Goal: Complete application form: Complete application form

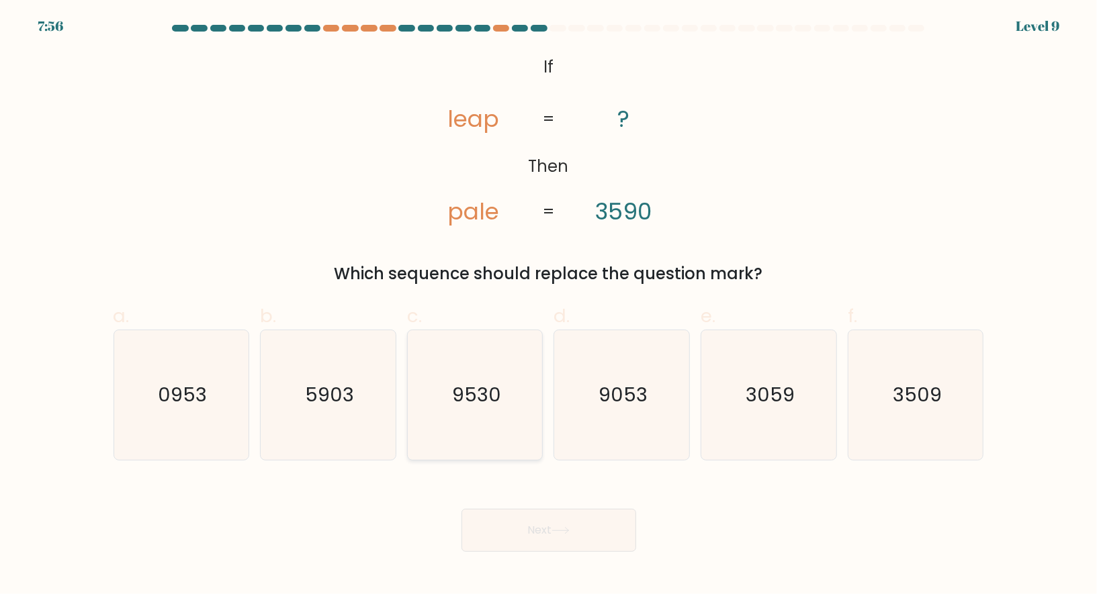
click at [457, 356] on icon "9530" at bounding box center [475, 395] width 130 height 130
click at [549, 306] on input "c. 9530" at bounding box center [549, 301] width 1 height 9
radio input "true"
click at [491, 514] on button "Next" at bounding box center [548, 530] width 175 height 43
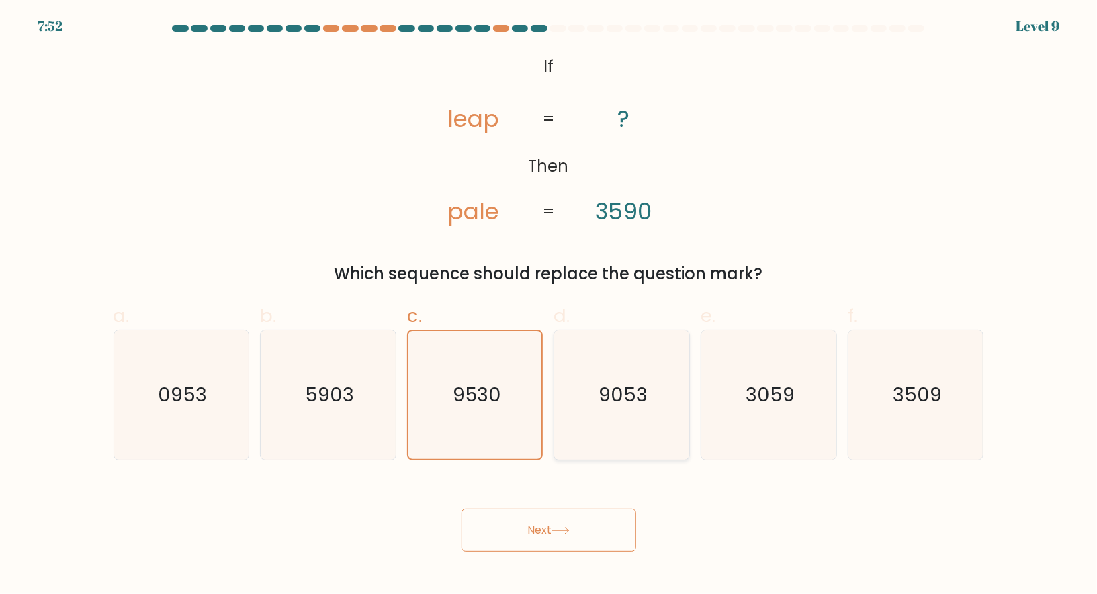
click at [623, 410] on icon "9053" at bounding box center [622, 395] width 130 height 130
click at [549, 306] on input "d. 9053" at bounding box center [549, 301] width 1 height 9
radio input "true"
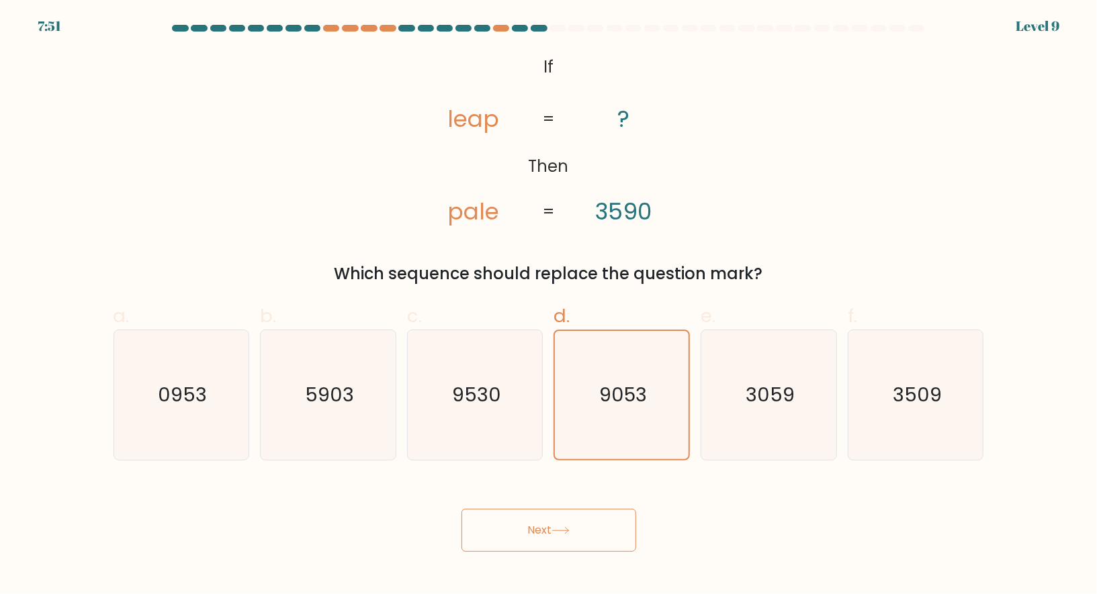
click at [574, 528] on button "Next" at bounding box center [548, 530] width 175 height 43
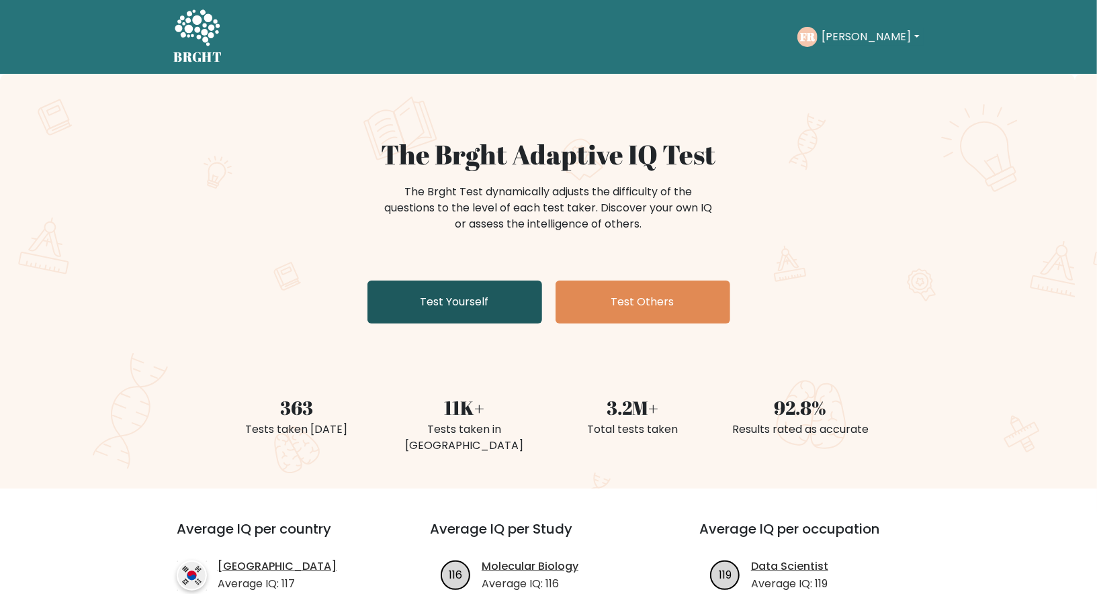
click at [481, 304] on link "Test Yourself" at bounding box center [454, 302] width 175 height 43
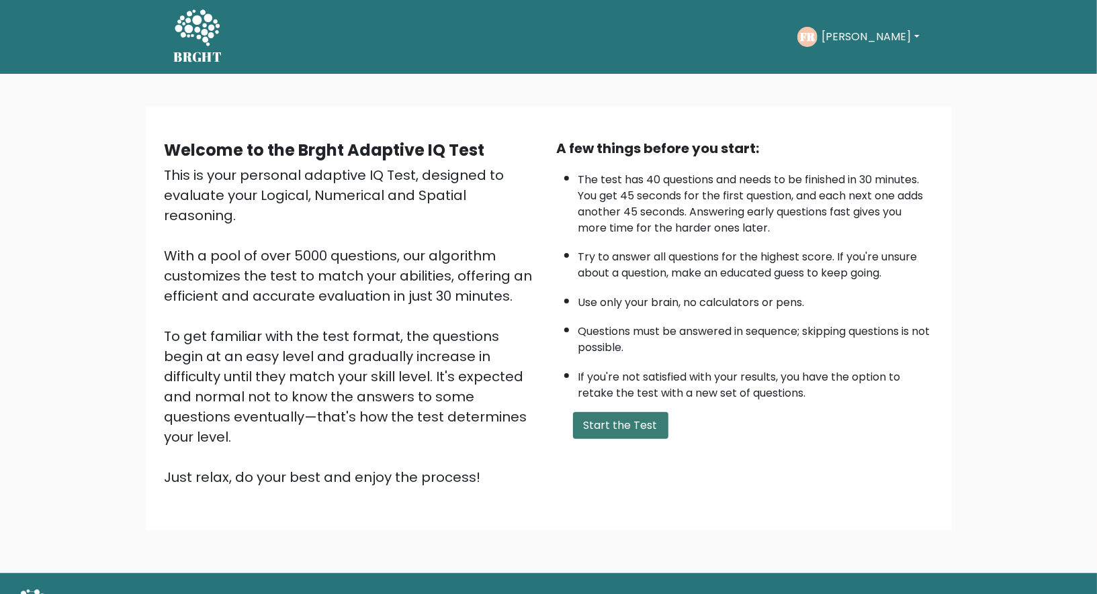
click at [607, 426] on button "Start the Test" at bounding box center [620, 425] width 95 height 27
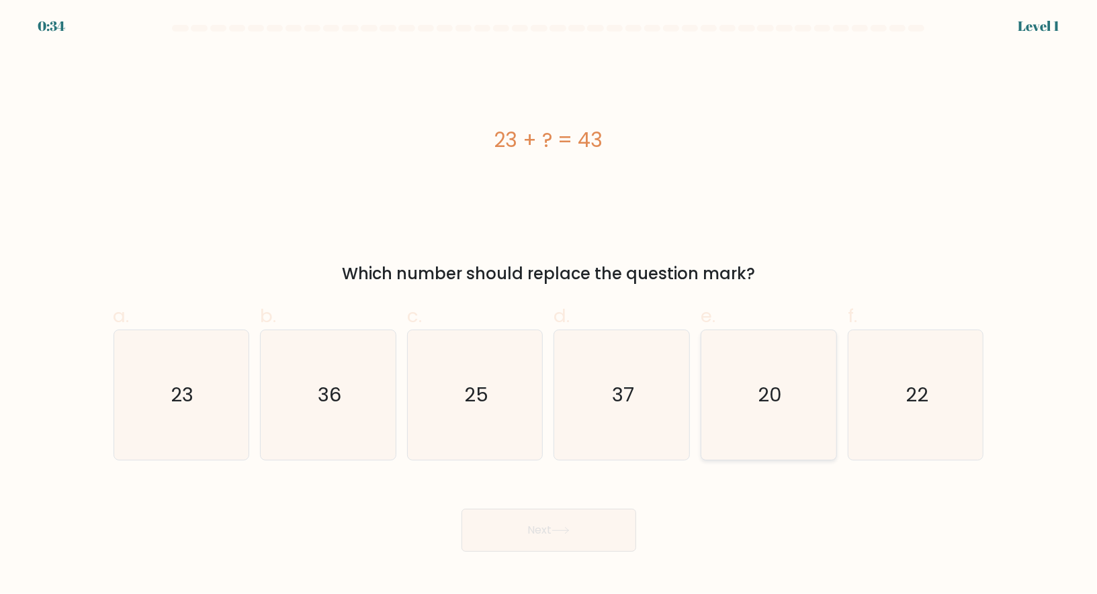
click at [737, 380] on icon "20" at bounding box center [769, 395] width 130 height 130
click at [549, 306] on input "e. 20" at bounding box center [549, 301] width 1 height 9
radio input "true"
click at [527, 538] on button "Next" at bounding box center [548, 530] width 175 height 43
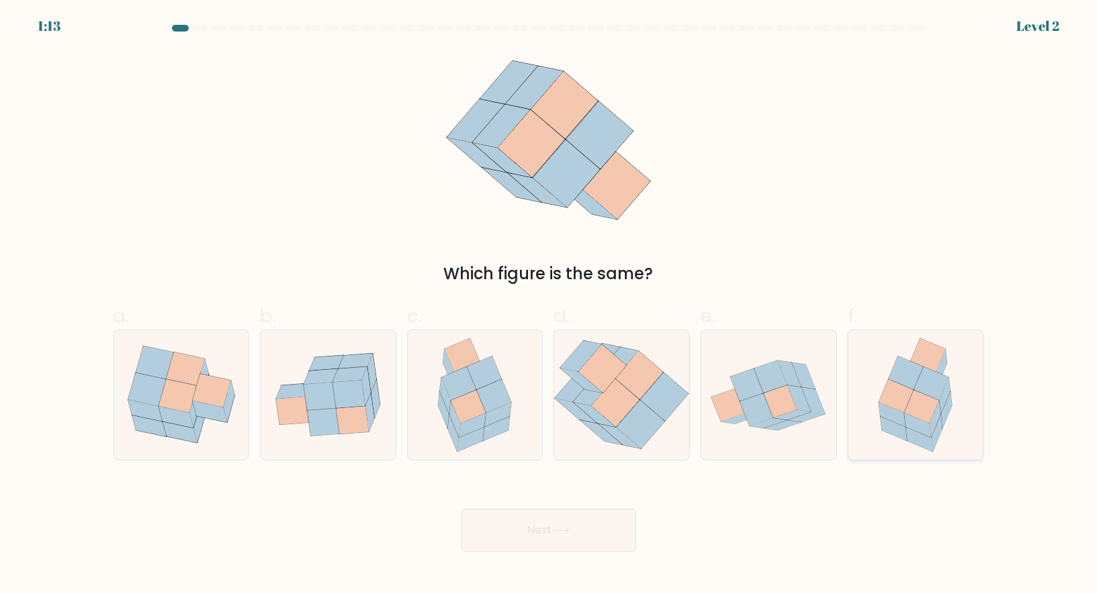
click at [856, 400] on div at bounding box center [915, 395] width 136 height 131
click at [549, 306] on input "f." at bounding box center [549, 301] width 1 height 9
radio input "true"
click at [515, 524] on button "Next" at bounding box center [548, 530] width 175 height 43
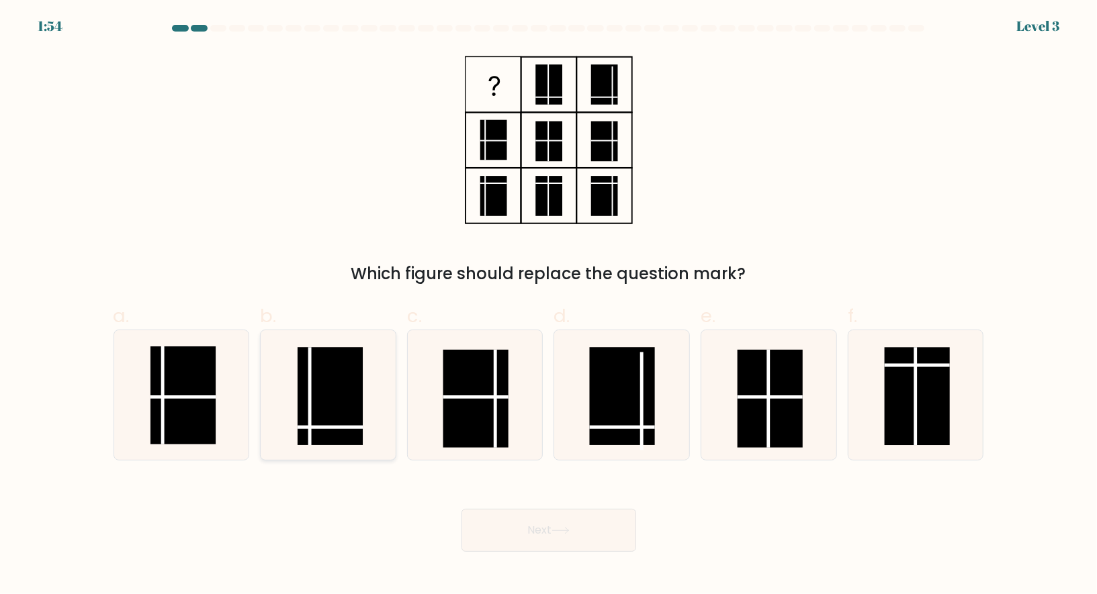
click at [387, 404] on icon at bounding box center [328, 395] width 130 height 130
click at [549, 306] on input "b." at bounding box center [549, 301] width 1 height 9
radio input "true"
click at [524, 526] on button "Next" at bounding box center [548, 530] width 175 height 43
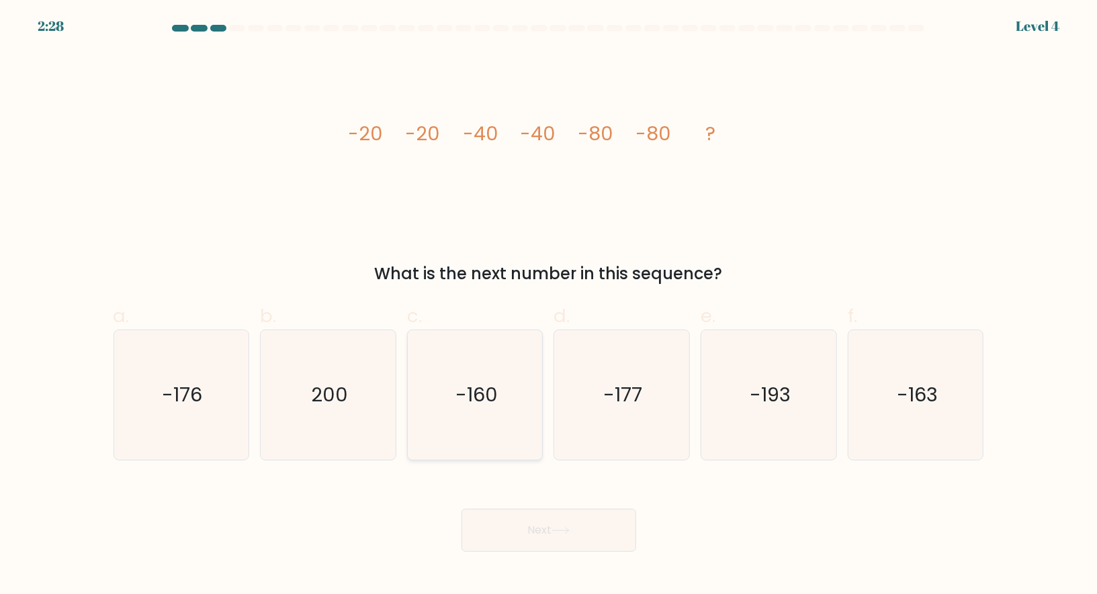
click at [443, 392] on icon "-160" at bounding box center [475, 395] width 130 height 130
click at [549, 306] on input "c. -160" at bounding box center [549, 301] width 1 height 9
radio input "true"
click at [483, 533] on button "Next" at bounding box center [548, 530] width 175 height 43
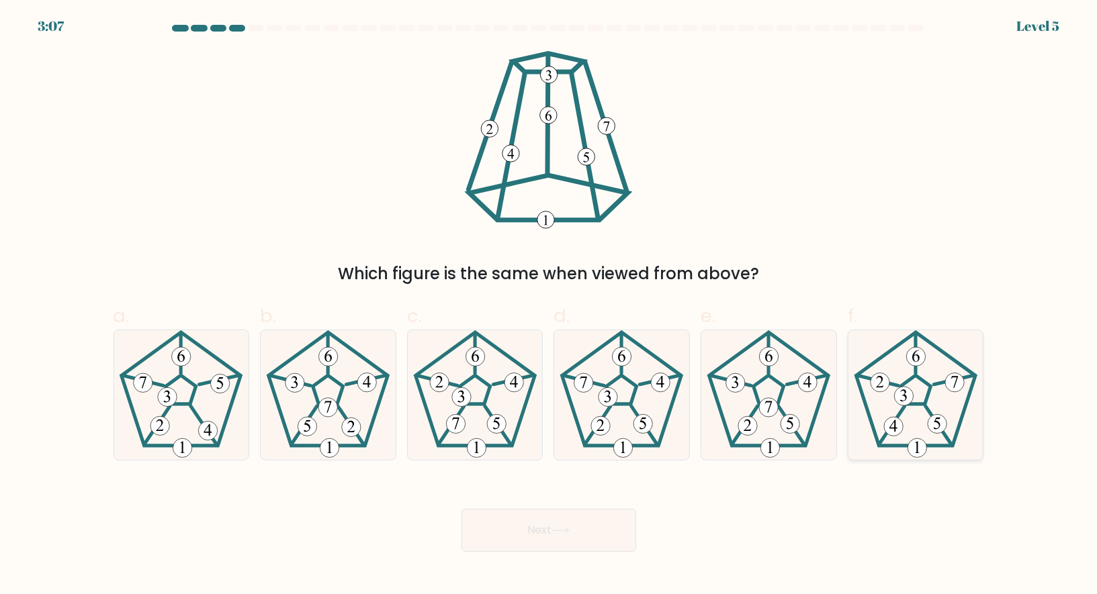
click at [934, 404] on icon at bounding box center [916, 395] width 130 height 130
click at [549, 306] on input "f." at bounding box center [549, 301] width 1 height 9
radio input "true"
click at [547, 516] on button "Next" at bounding box center [548, 530] width 175 height 43
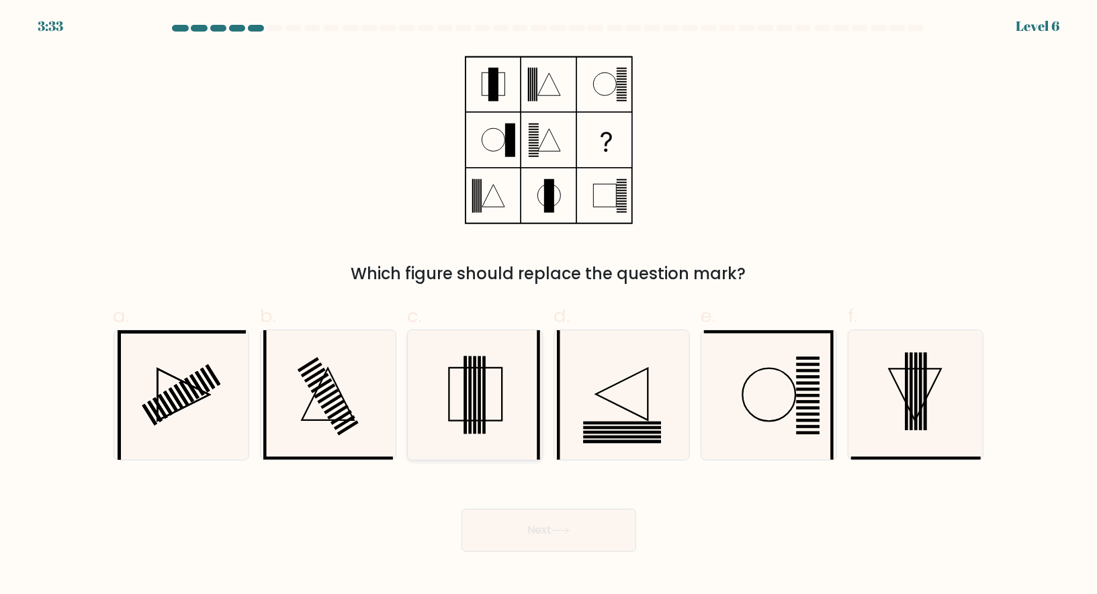
click at [450, 380] on icon at bounding box center [475, 395] width 130 height 130
click at [549, 306] on input "c." at bounding box center [549, 301] width 1 height 9
radio input "true"
click at [543, 535] on button "Next" at bounding box center [548, 530] width 175 height 43
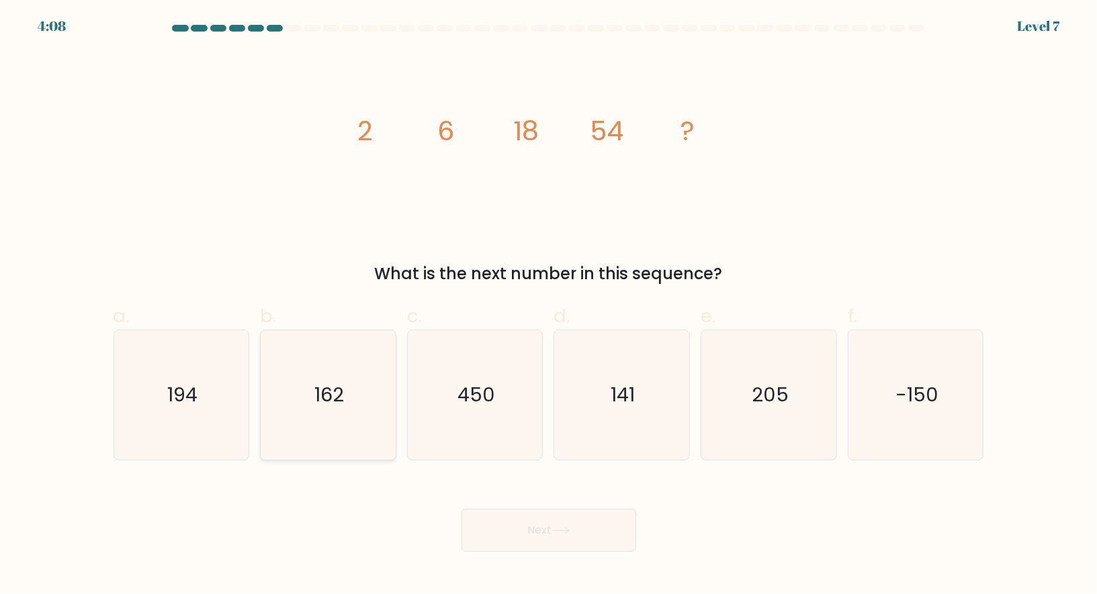
click at [376, 394] on icon "162" at bounding box center [328, 395] width 130 height 130
click at [549, 306] on input "b. 162" at bounding box center [549, 301] width 1 height 9
radio input "true"
click at [506, 524] on button "Next" at bounding box center [548, 530] width 175 height 43
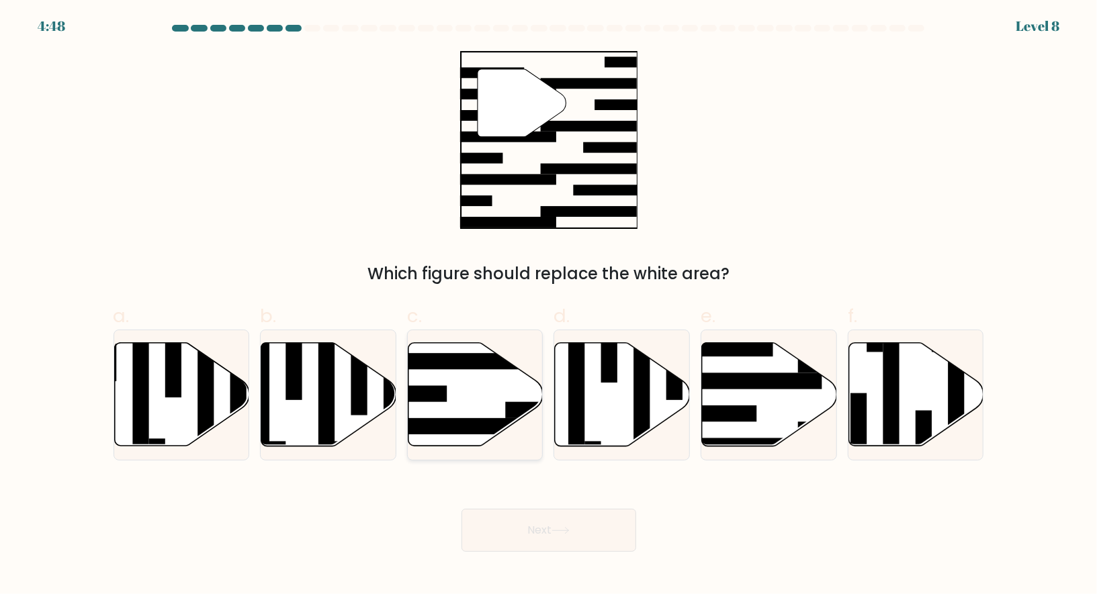
click at [473, 387] on icon at bounding box center [475, 394] width 135 height 103
click at [549, 306] on input "c." at bounding box center [549, 301] width 1 height 9
radio input "true"
click at [725, 423] on icon at bounding box center [769, 394] width 135 height 103
click at [549, 306] on input "e." at bounding box center [549, 301] width 1 height 9
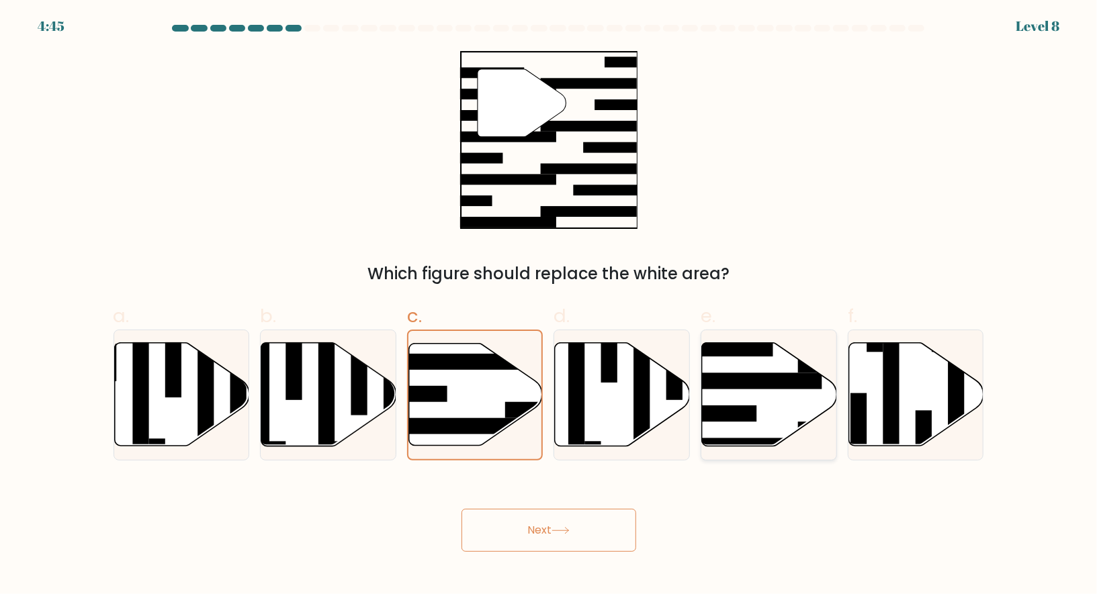
radio input "true"
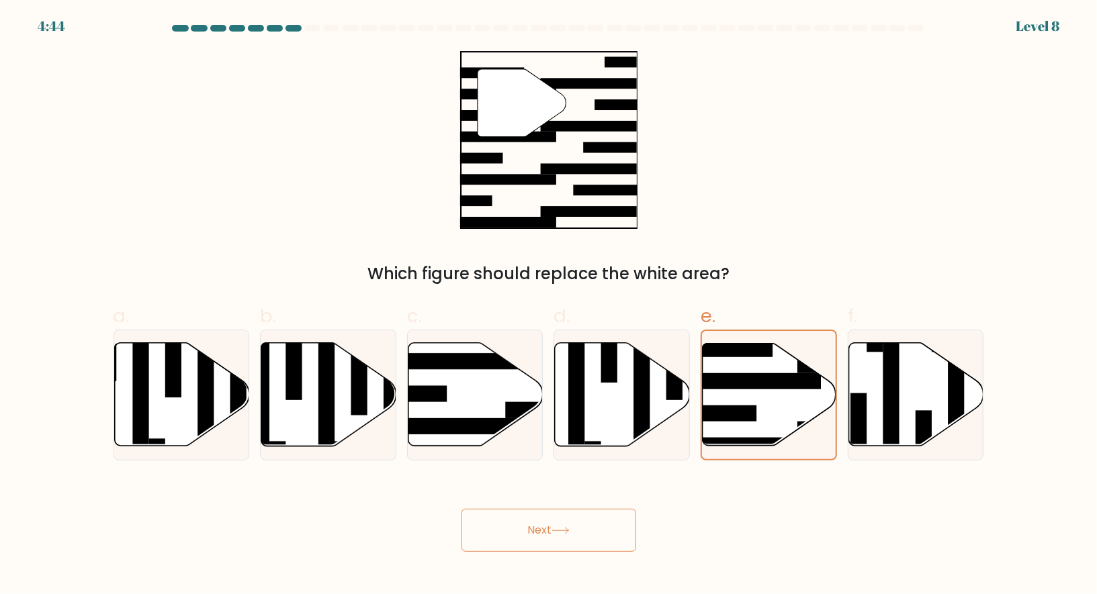
click at [561, 521] on button "Next" at bounding box center [548, 530] width 175 height 43
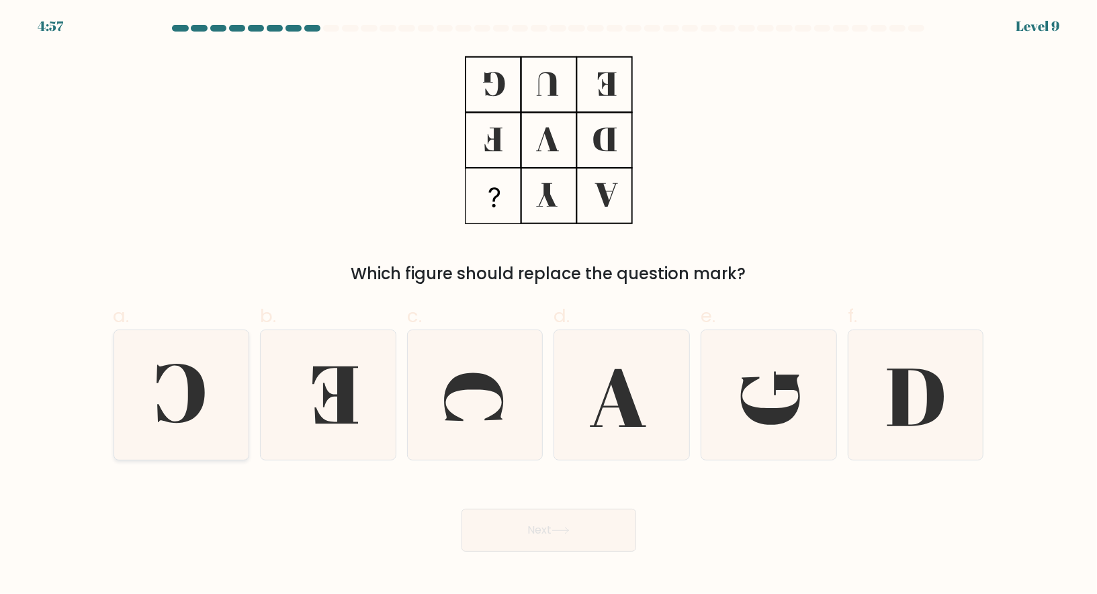
click at [212, 391] on icon at bounding box center [181, 395] width 130 height 130
click at [549, 306] on input "a." at bounding box center [549, 301] width 1 height 9
radio input "true"
click at [476, 535] on button "Next" at bounding box center [548, 530] width 175 height 43
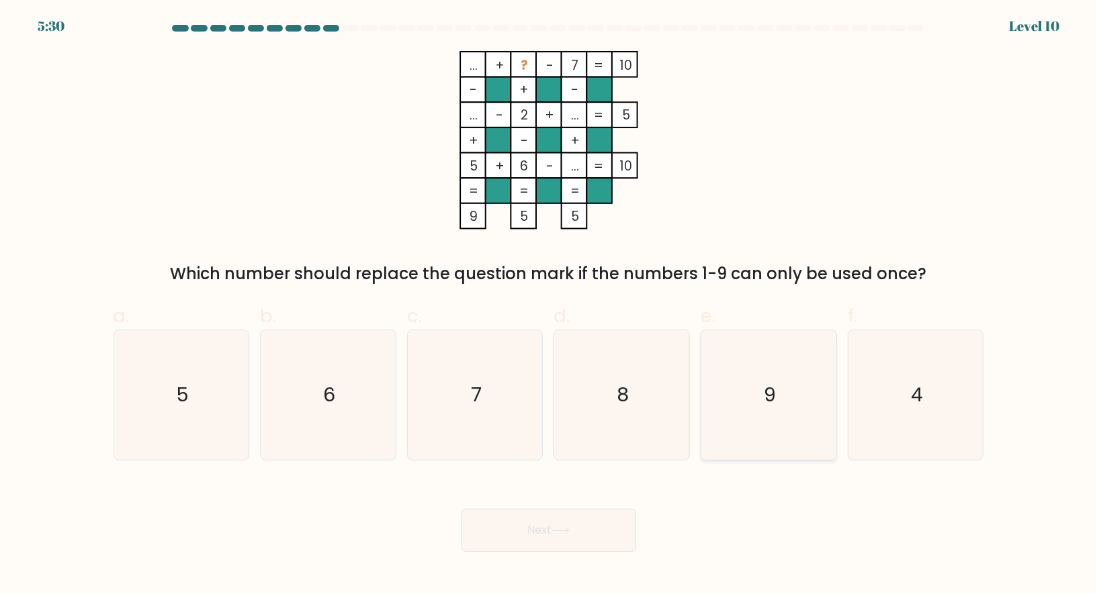
click at [761, 402] on icon "9" at bounding box center [769, 395] width 130 height 130
click at [549, 306] on input "e. 9" at bounding box center [549, 301] width 1 height 9
radio input "true"
click at [592, 518] on button "Next" at bounding box center [548, 530] width 175 height 43
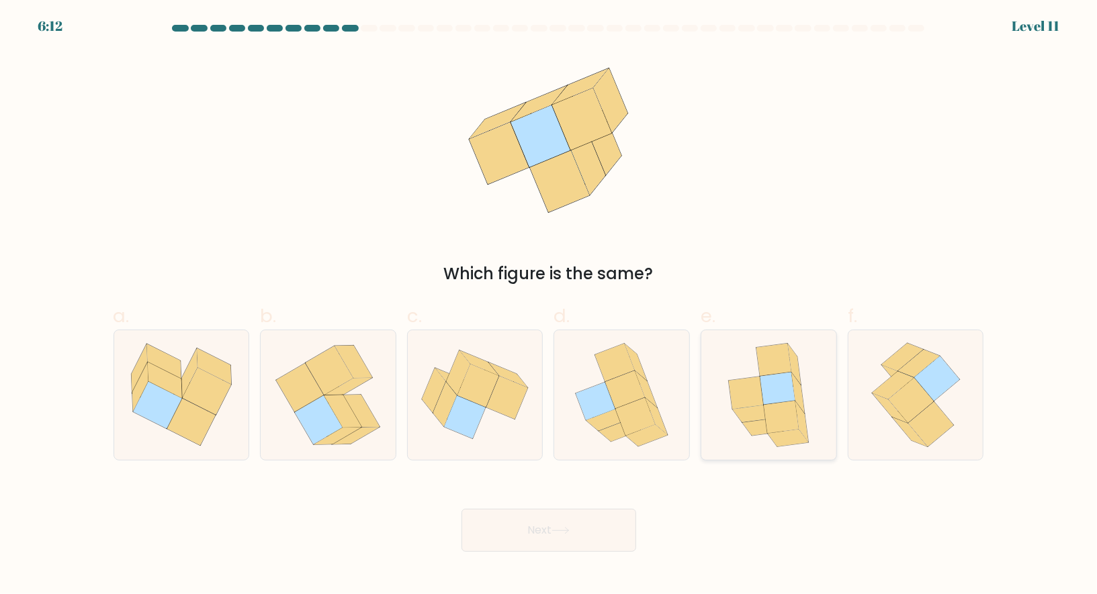
click at [742, 414] on icon at bounding box center [753, 414] width 41 height 17
click at [549, 306] on input "e." at bounding box center [549, 301] width 1 height 9
radio input "true"
click at [535, 532] on button "Next" at bounding box center [548, 530] width 175 height 43
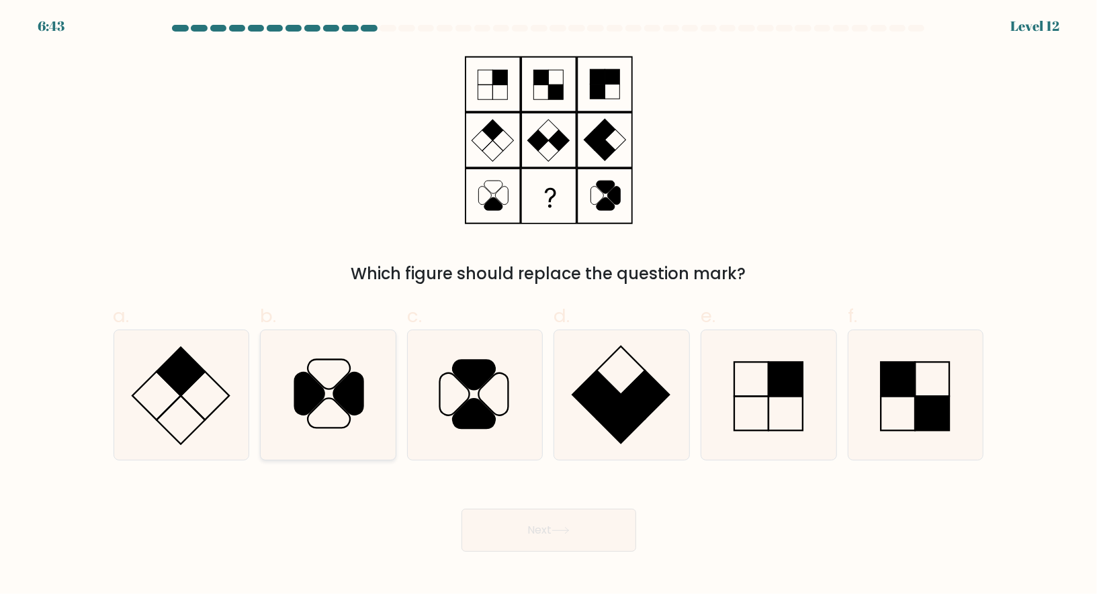
click at [335, 396] on icon at bounding box center [349, 394] width 30 height 42
click at [549, 306] on input "b." at bounding box center [549, 301] width 1 height 9
radio input "true"
click at [522, 524] on button "Next" at bounding box center [548, 530] width 175 height 43
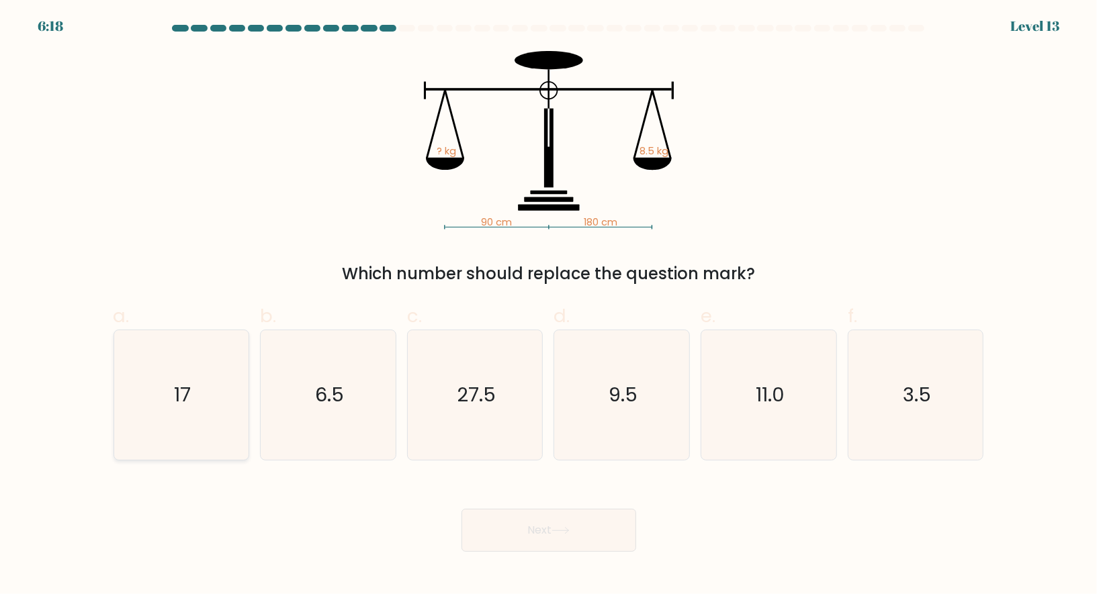
click at [231, 402] on icon "17" at bounding box center [181, 395] width 130 height 130
click at [549, 306] on input "a. 17" at bounding box center [549, 301] width 1 height 9
radio input "true"
click at [575, 528] on button "Next" at bounding box center [548, 530] width 175 height 43
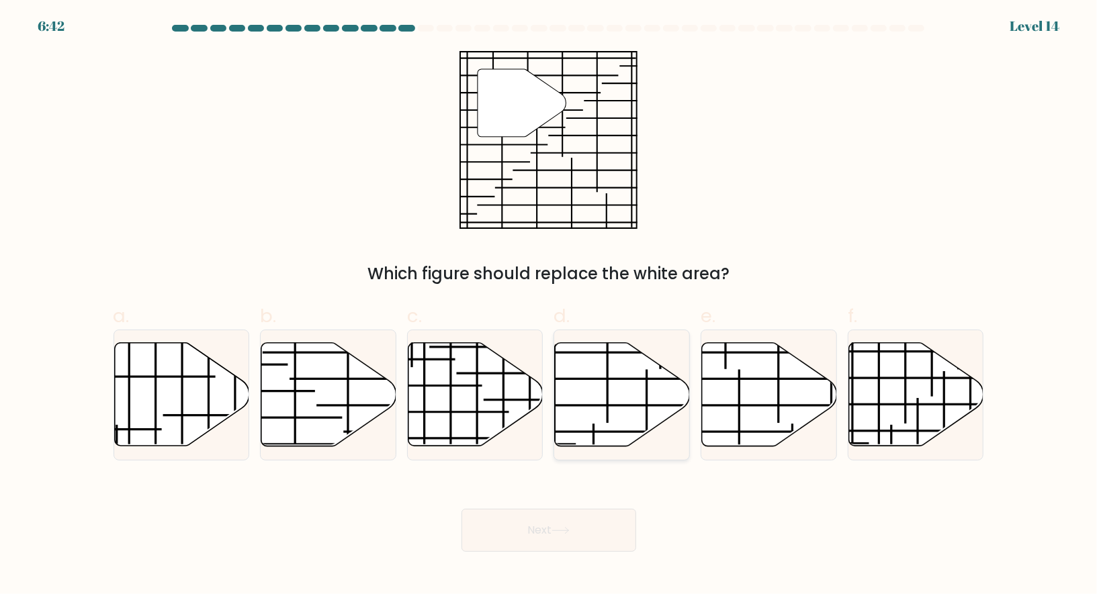
click at [610, 391] on icon at bounding box center [622, 394] width 135 height 103
click at [549, 306] on input "d." at bounding box center [549, 301] width 1 height 9
radio input "true"
click at [553, 522] on button "Next" at bounding box center [548, 530] width 175 height 43
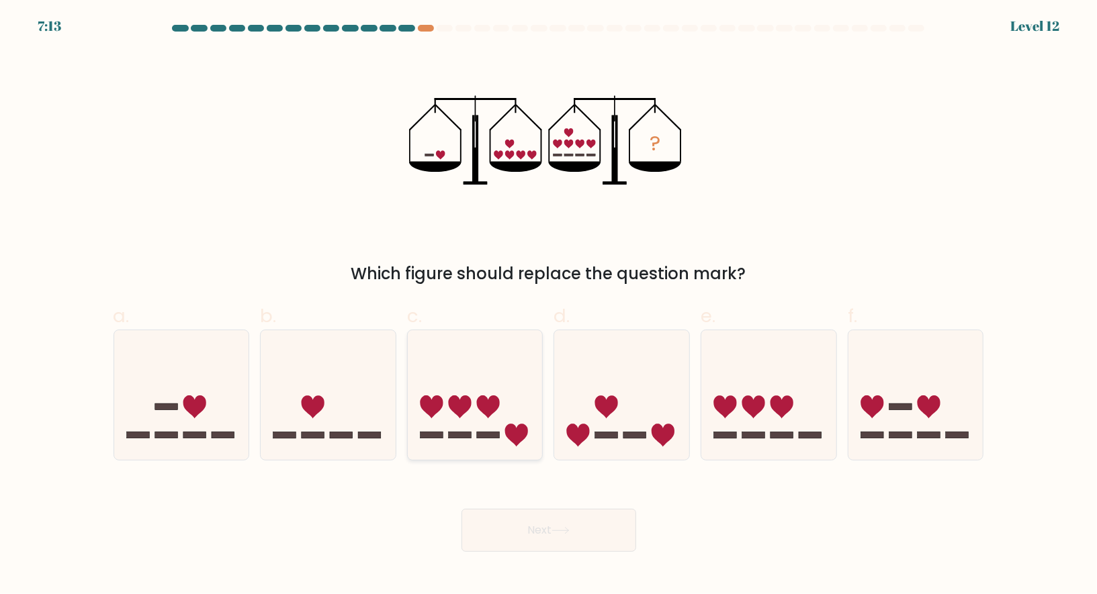
click at [493, 406] on icon at bounding box center [488, 407] width 23 height 23
click at [549, 306] on input "c." at bounding box center [549, 301] width 1 height 9
radio input "true"
click at [580, 520] on button "Next" at bounding box center [548, 530] width 175 height 43
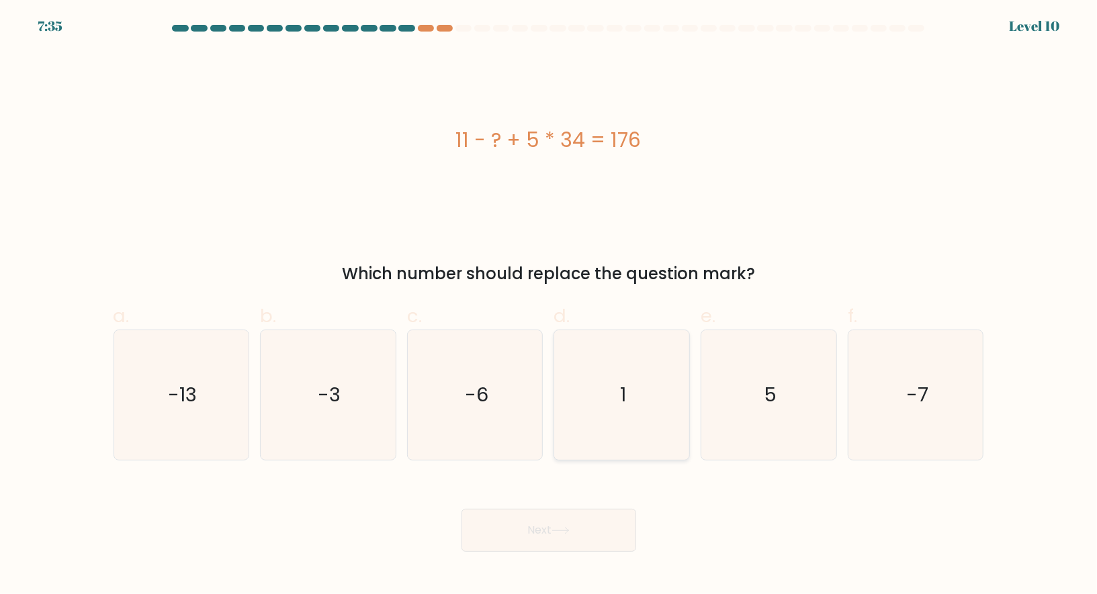
click at [598, 357] on icon "1" at bounding box center [622, 395] width 130 height 130
click at [549, 306] on input "d. 1" at bounding box center [549, 301] width 1 height 9
radio input "true"
click at [524, 523] on button "Next" at bounding box center [548, 530] width 175 height 43
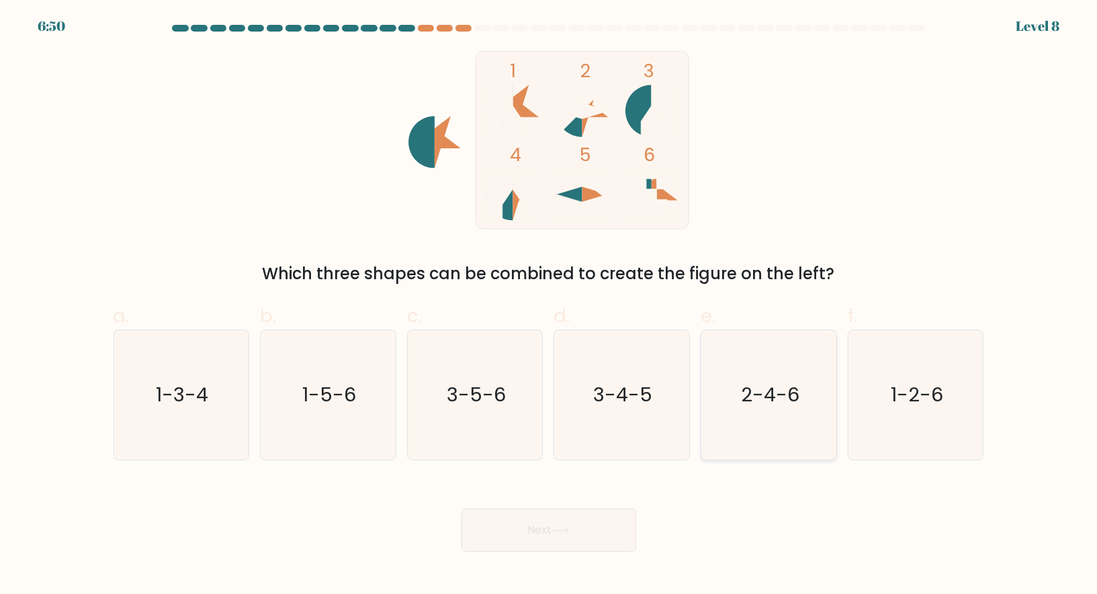
click at [739, 410] on icon "2-4-6" at bounding box center [769, 395] width 130 height 130
click at [549, 306] on input "e. 2-4-6" at bounding box center [549, 301] width 1 height 9
radio input "true"
click at [546, 536] on button "Next" at bounding box center [548, 530] width 175 height 43
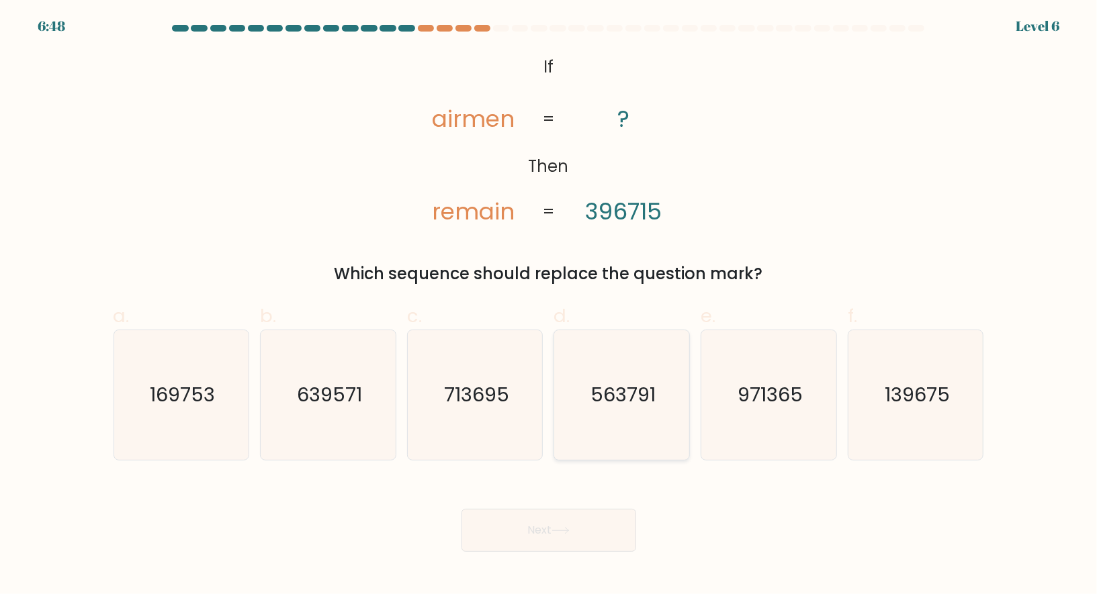
click at [604, 424] on icon "563791" at bounding box center [622, 395] width 130 height 130
click at [549, 306] on input "d. 563791" at bounding box center [549, 301] width 1 height 9
radio input "true"
click at [586, 523] on button "Next" at bounding box center [548, 530] width 175 height 43
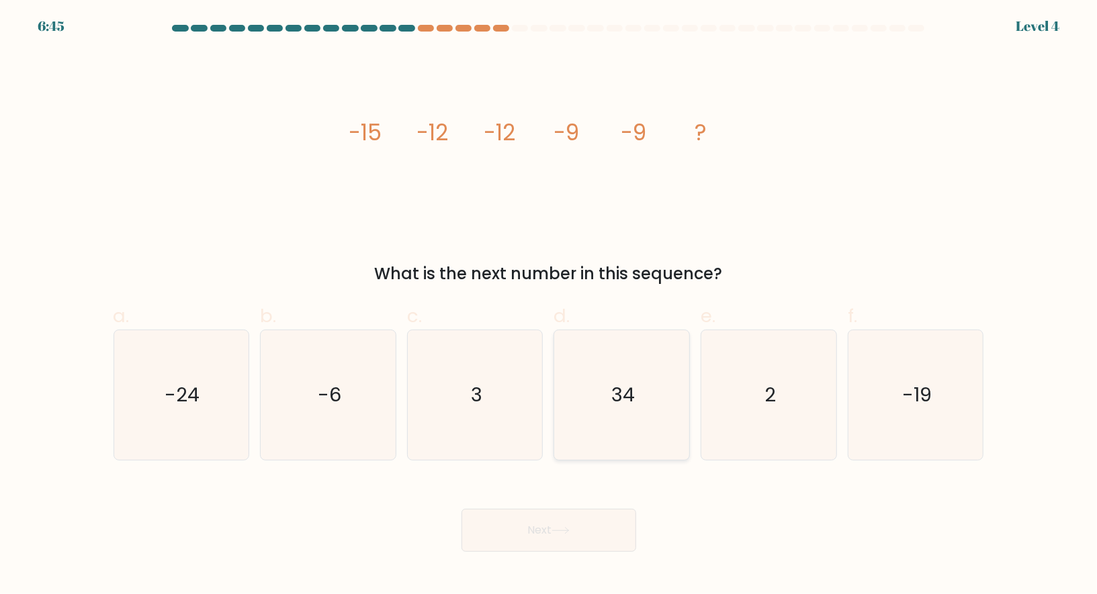
click at [622, 426] on icon "34" at bounding box center [622, 395] width 130 height 130
click at [549, 306] on input "d. 34" at bounding box center [549, 301] width 1 height 9
radio input "true"
click at [602, 509] on button "Next" at bounding box center [548, 530] width 175 height 43
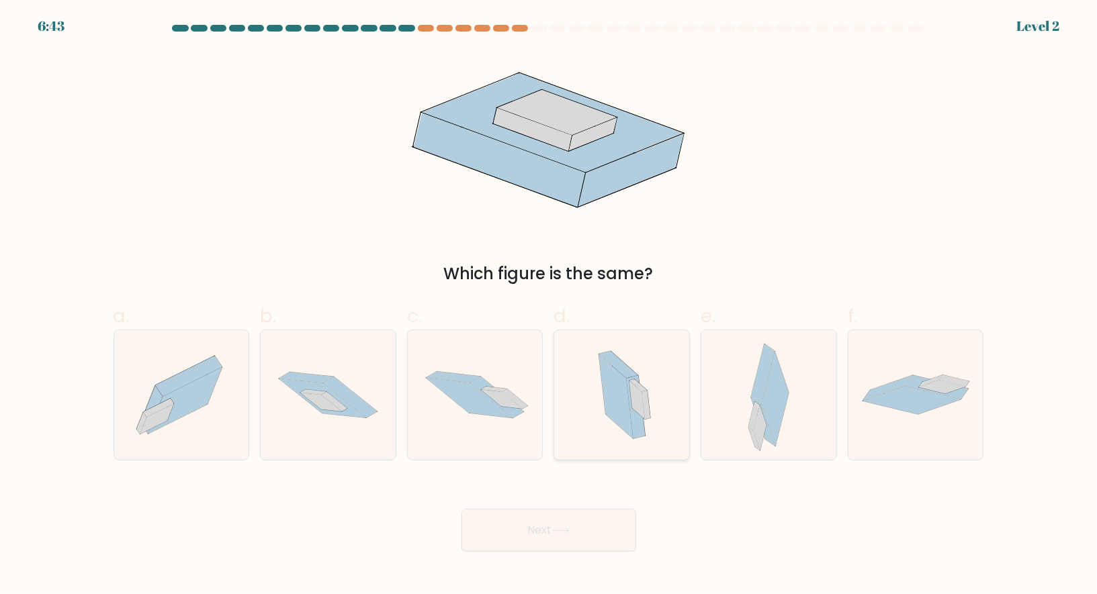
click at [643, 380] on icon at bounding box center [622, 395] width 78 height 130
click at [549, 306] on input "d." at bounding box center [549, 301] width 1 height 9
radio input "true"
click at [572, 518] on button "Next" at bounding box center [548, 530] width 175 height 43
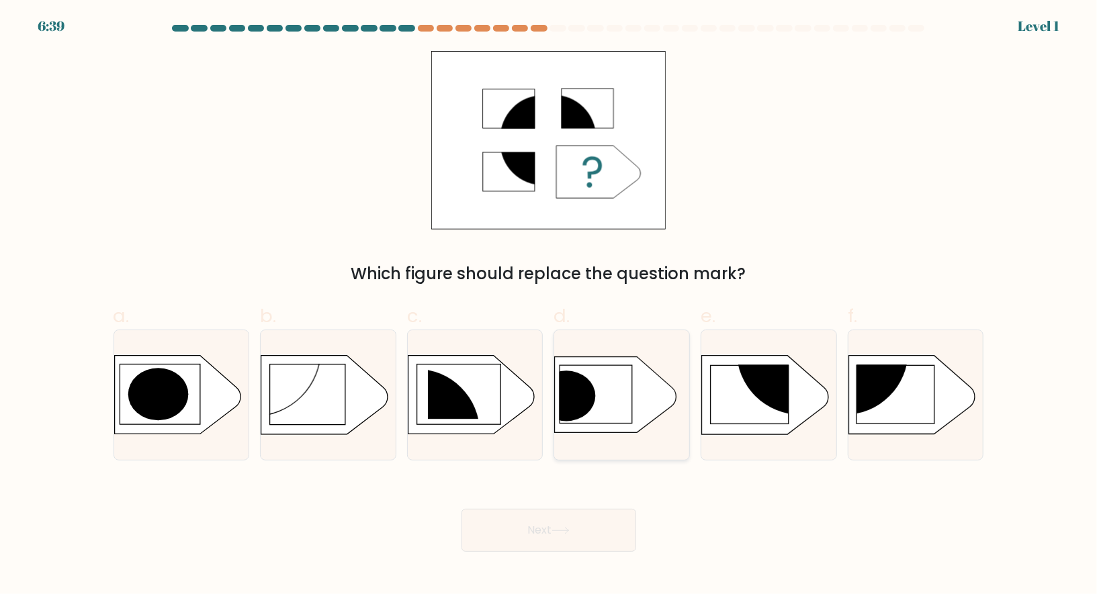
click at [594, 404] on icon at bounding box center [616, 395] width 122 height 76
click at [549, 306] on input "d." at bounding box center [549, 301] width 1 height 9
radio input "true"
click at [553, 534] on button "Next" at bounding box center [548, 530] width 175 height 43
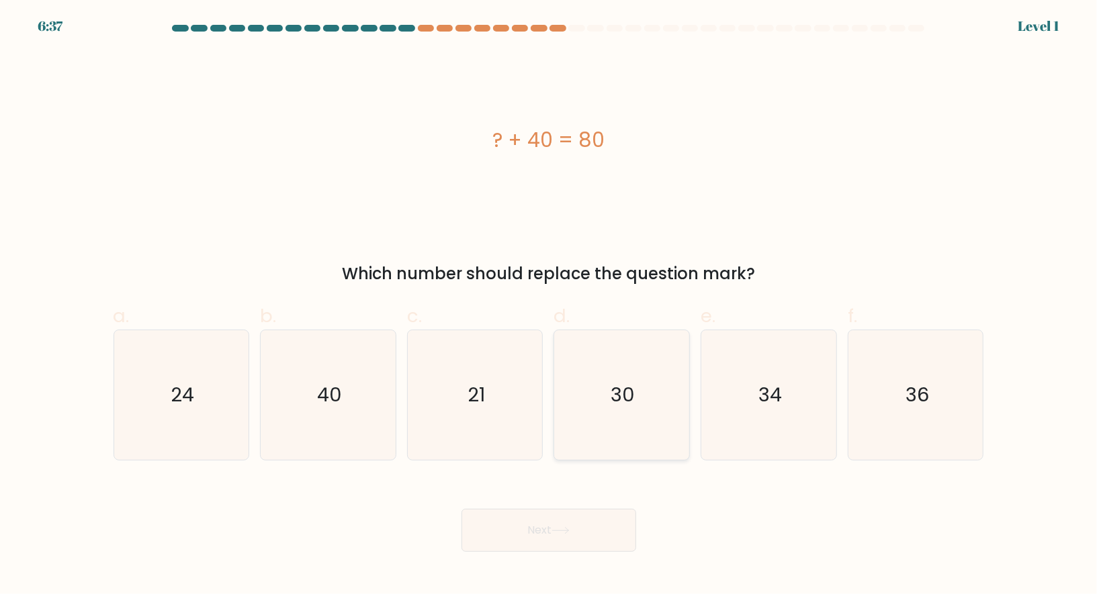
click at [625, 401] on text "30" at bounding box center [623, 394] width 24 height 27
click at [549, 306] on input "d. 30" at bounding box center [549, 301] width 1 height 9
radio input "true"
click at [540, 520] on button "Next" at bounding box center [548, 530] width 175 height 43
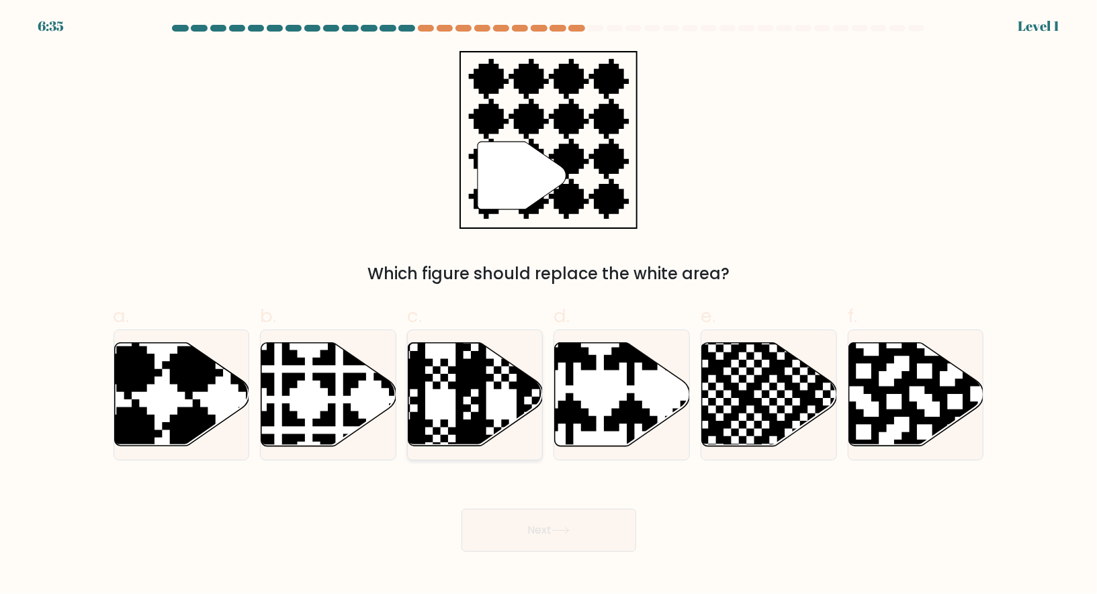
click at [507, 423] on icon at bounding box center [516, 450] width 244 height 244
click at [549, 306] on input "c." at bounding box center [549, 301] width 1 height 9
radio input "true"
click at [508, 531] on button "Next" at bounding box center [548, 530] width 175 height 43
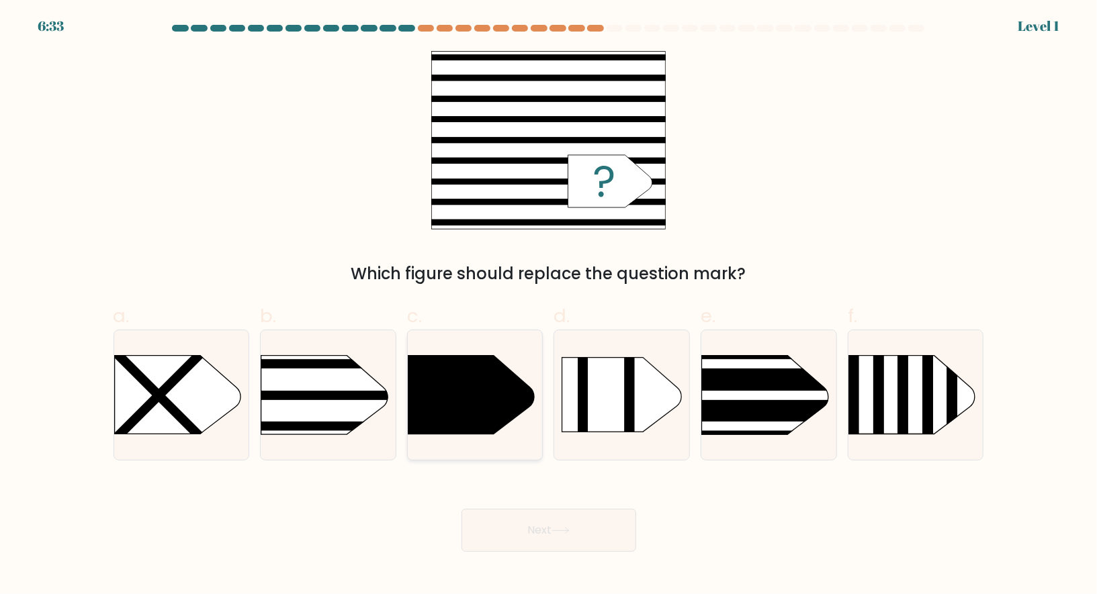
click at [489, 406] on icon at bounding box center [471, 395] width 126 height 79
click at [549, 306] on input "c." at bounding box center [549, 301] width 1 height 9
radio input "true"
click at [533, 521] on button "Next" at bounding box center [548, 530] width 175 height 43
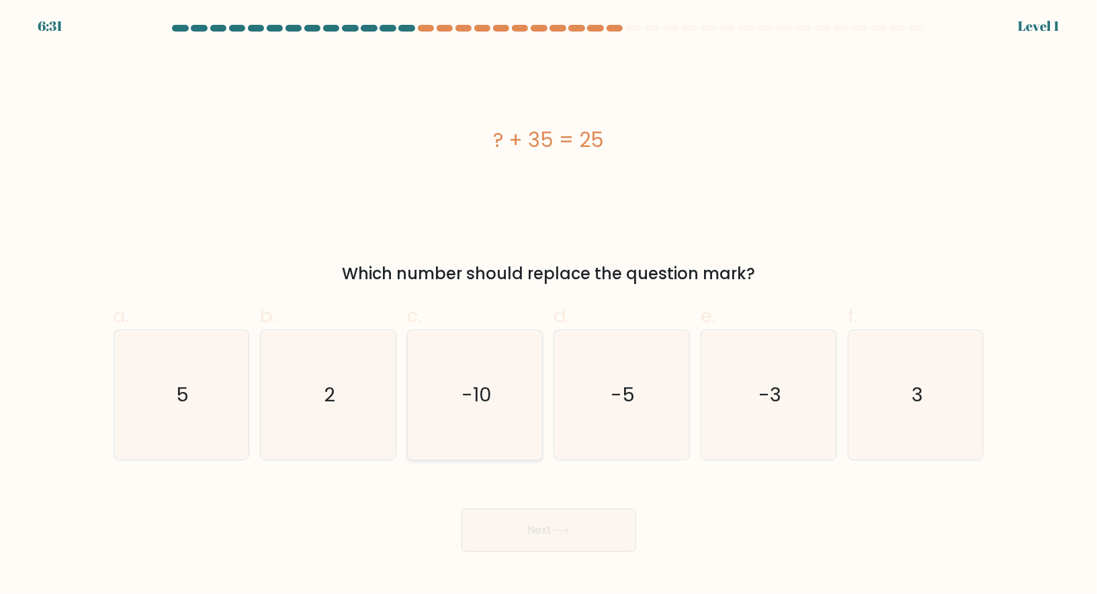
click at [518, 410] on icon "-10" at bounding box center [475, 395] width 130 height 130
click at [549, 306] on input "c. -10" at bounding box center [549, 301] width 1 height 9
radio input "true"
click at [524, 524] on button "Next" at bounding box center [548, 530] width 175 height 43
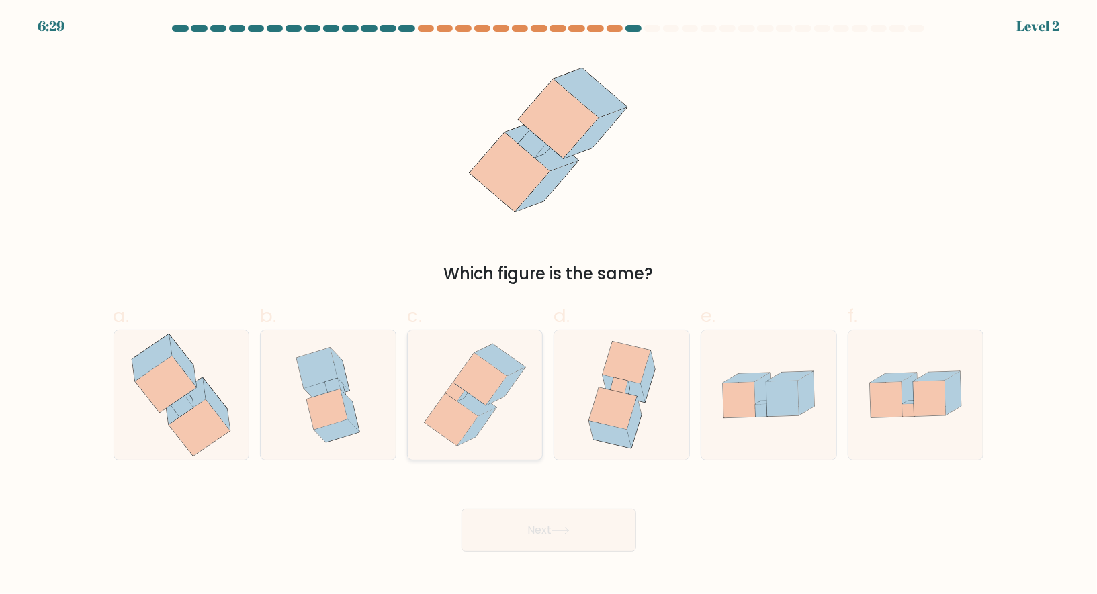
click at [522, 369] on icon at bounding box center [505, 387] width 38 height 38
click at [549, 306] on input "c." at bounding box center [549, 301] width 1 height 9
radio input "true"
click at [529, 529] on button "Next" at bounding box center [548, 530] width 175 height 43
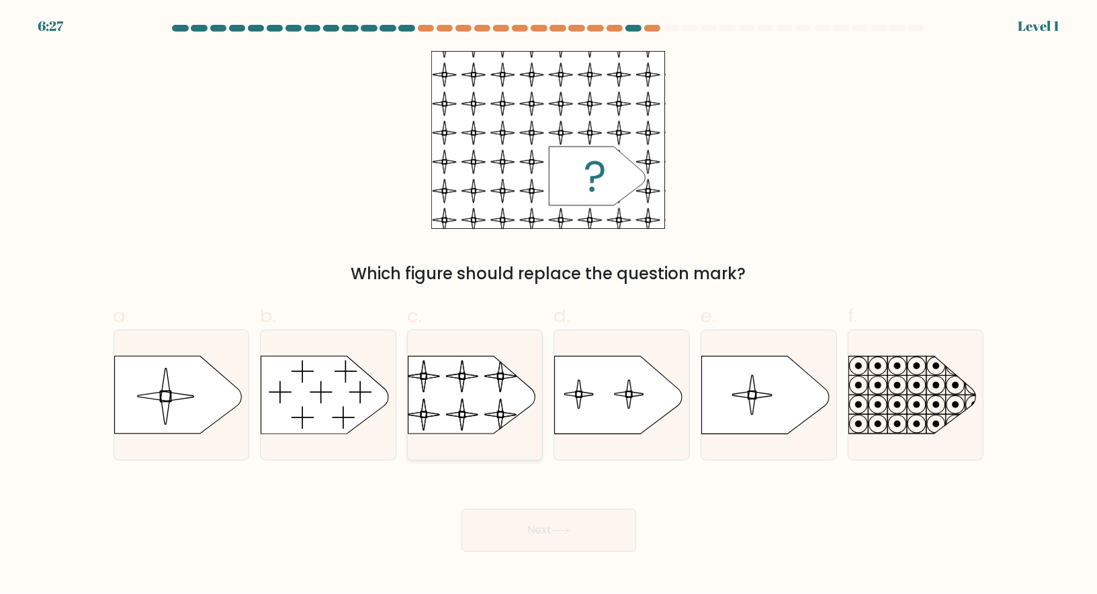
click at [507, 391] on rect at bounding box center [406, 347] width 309 height 235
click at [549, 306] on input "c." at bounding box center [549, 301] width 1 height 9
radio input "true"
click at [495, 522] on button "Next" at bounding box center [548, 530] width 175 height 43
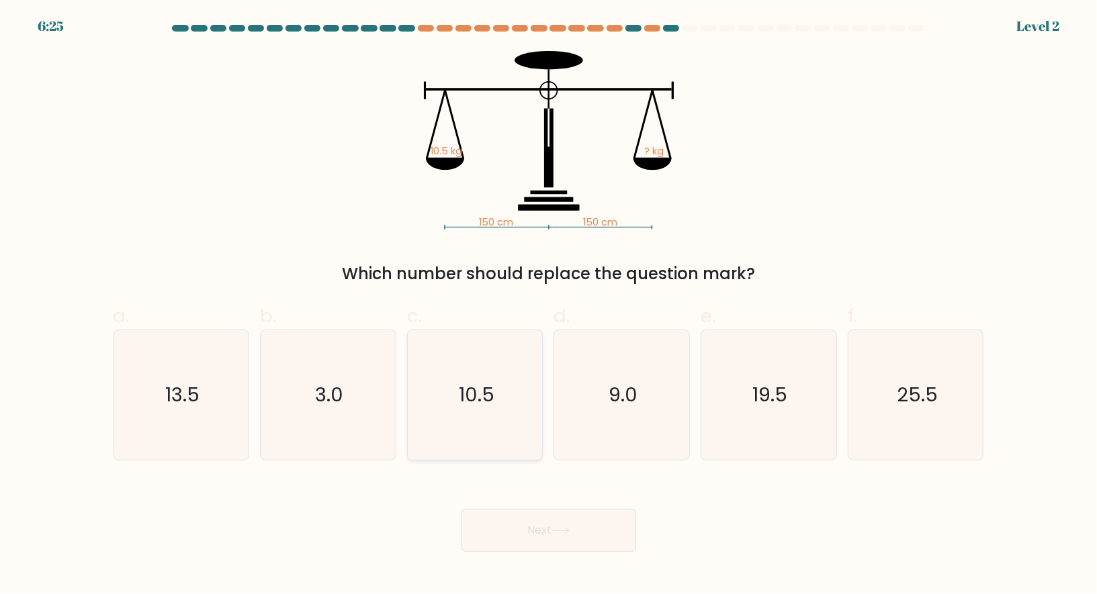
click at [507, 334] on icon "10.5" at bounding box center [475, 395] width 130 height 130
click at [549, 306] on input "c. 10.5" at bounding box center [549, 301] width 1 height 9
radio input "true"
click at [499, 392] on icon "10.5" at bounding box center [475, 395] width 128 height 128
click at [549, 306] on input "c. 10.5" at bounding box center [549, 301] width 1 height 9
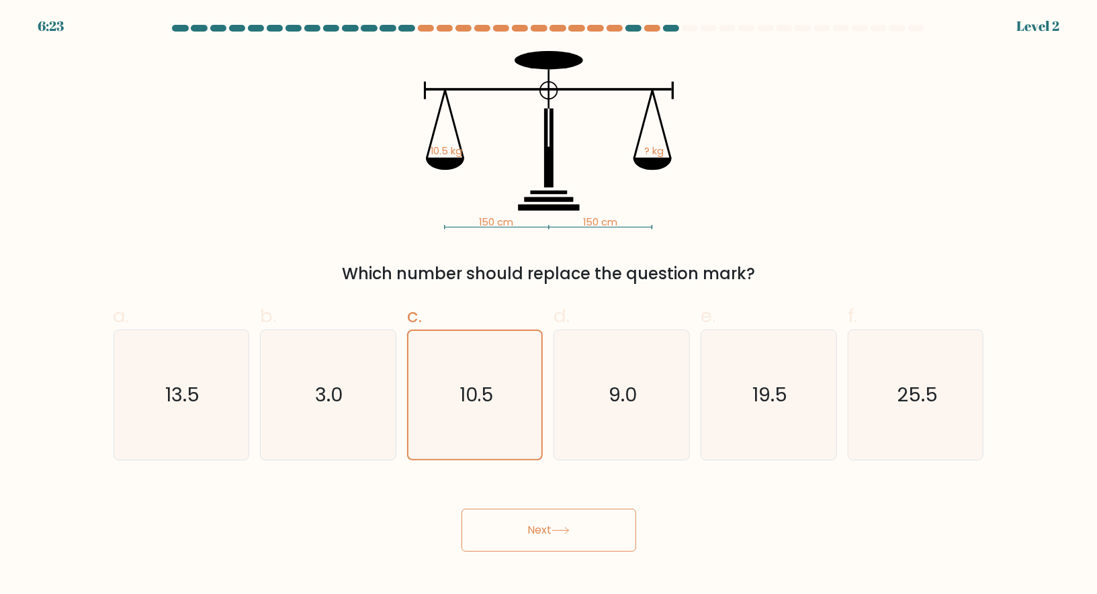
click at [592, 535] on button "Next" at bounding box center [548, 530] width 175 height 43
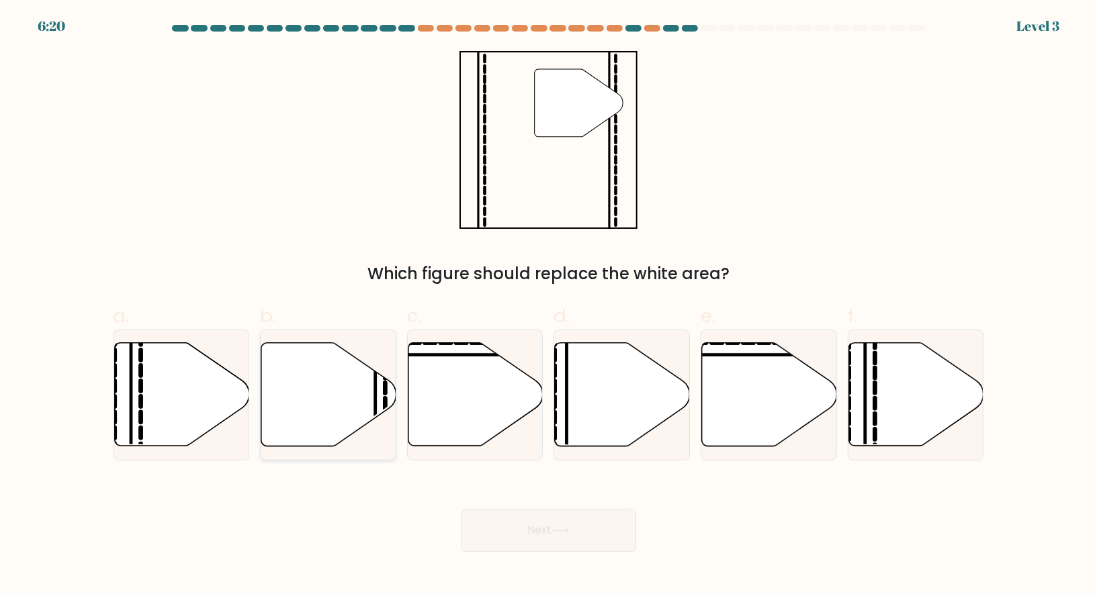
click at [372, 394] on icon at bounding box center [328, 394] width 135 height 103
click at [549, 306] on input "b." at bounding box center [549, 301] width 1 height 9
radio input "true"
click at [510, 522] on button "Next" at bounding box center [548, 530] width 175 height 43
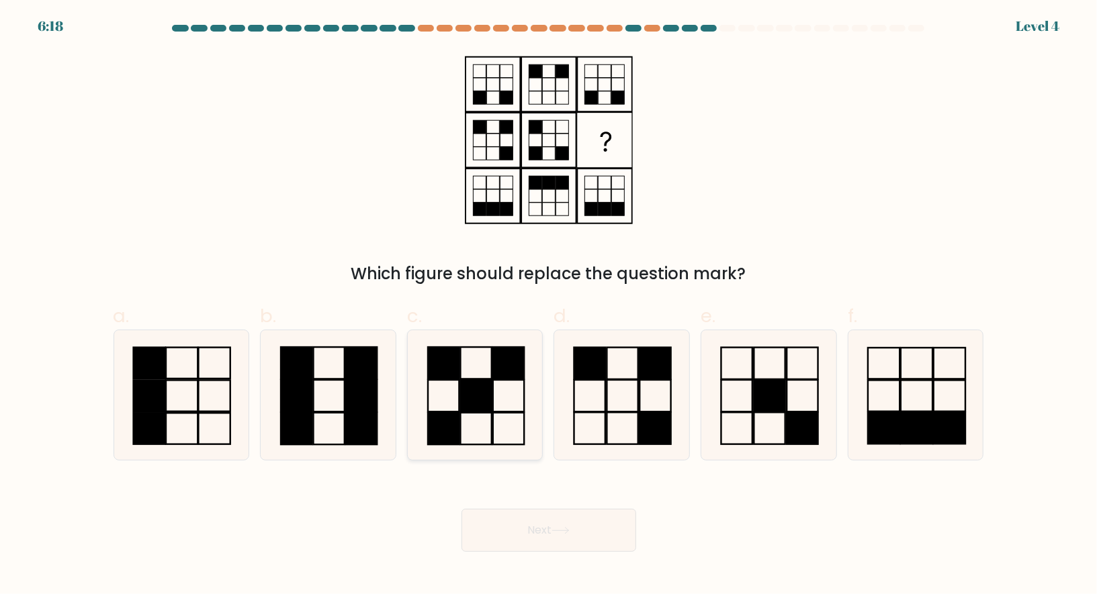
click at [490, 389] on rect at bounding box center [475, 396] width 31 height 32
click at [549, 306] on input "c." at bounding box center [549, 301] width 1 height 9
radio input "true"
click at [508, 514] on button "Next" at bounding box center [548, 530] width 175 height 43
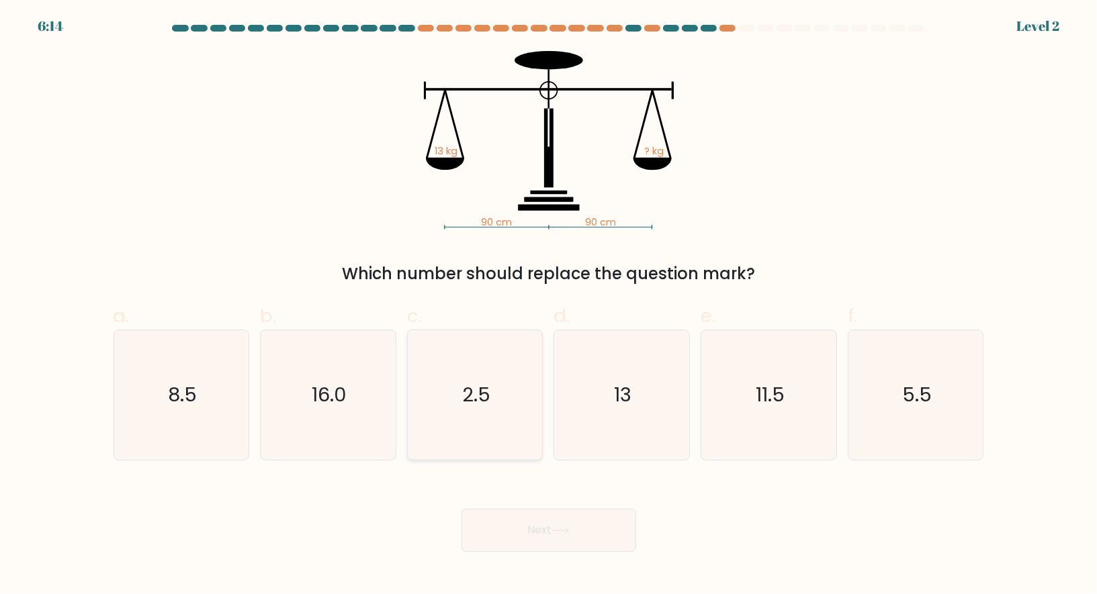
click at [508, 434] on icon "2.5" at bounding box center [475, 395] width 130 height 130
click at [549, 306] on input "c. 2.5" at bounding box center [549, 301] width 1 height 9
radio input "true"
click at [516, 521] on button "Next" at bounding box center [548, 530] width 175 height 43
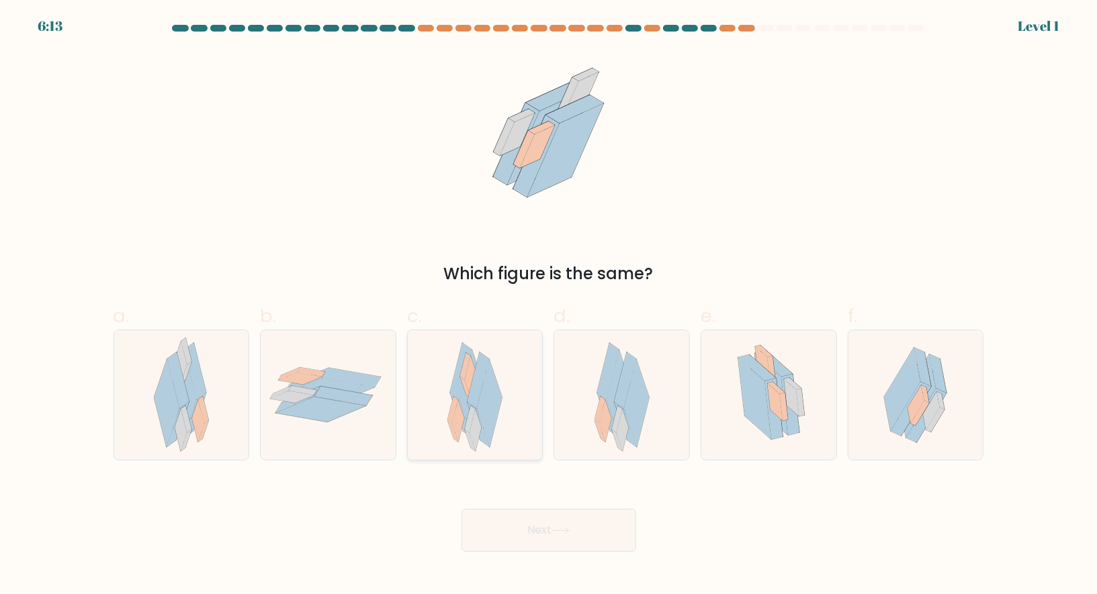
click at [516, 426] on div at bounding box center [475, 395] width 136 height 131
click at [549, 306] on input "c." at bounding box center [549, 301] width 1 height 9
radio input "true"
click at [530, 520] on button "Next" at bounding box center [548, 530] width 175 height 43
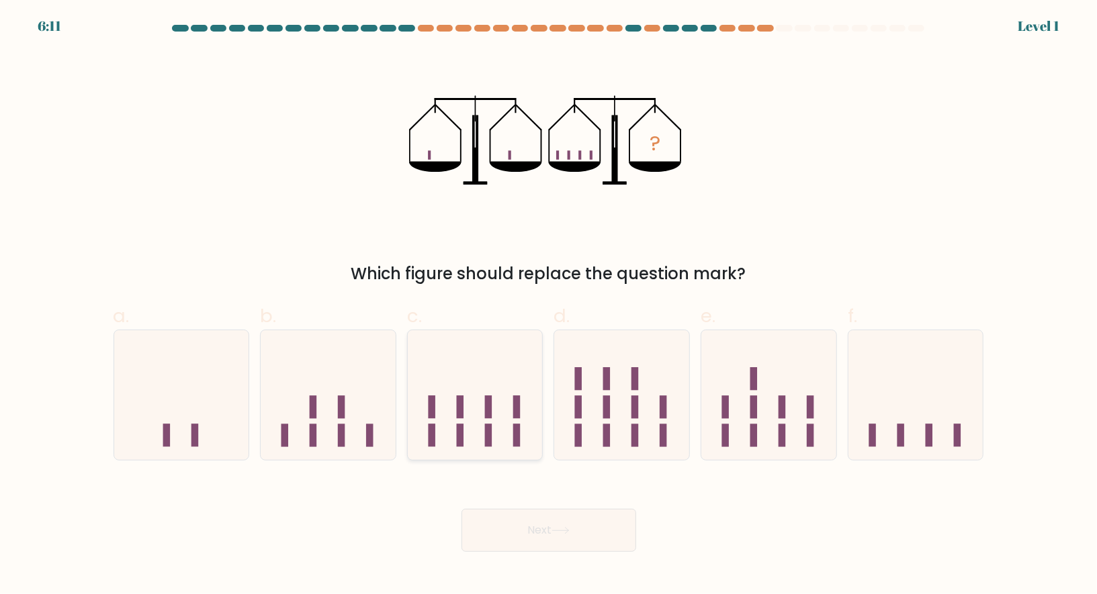
click at [532, 424] on icon at bounding box center [475, 394] width 135 height 111
click at [549, 306] on input "c." at bounding box center [549, 301] width 1 height 9
radio input "true"
click at [548, 523] on button "Next" at bounding box center [548, 530] width 175 height 43
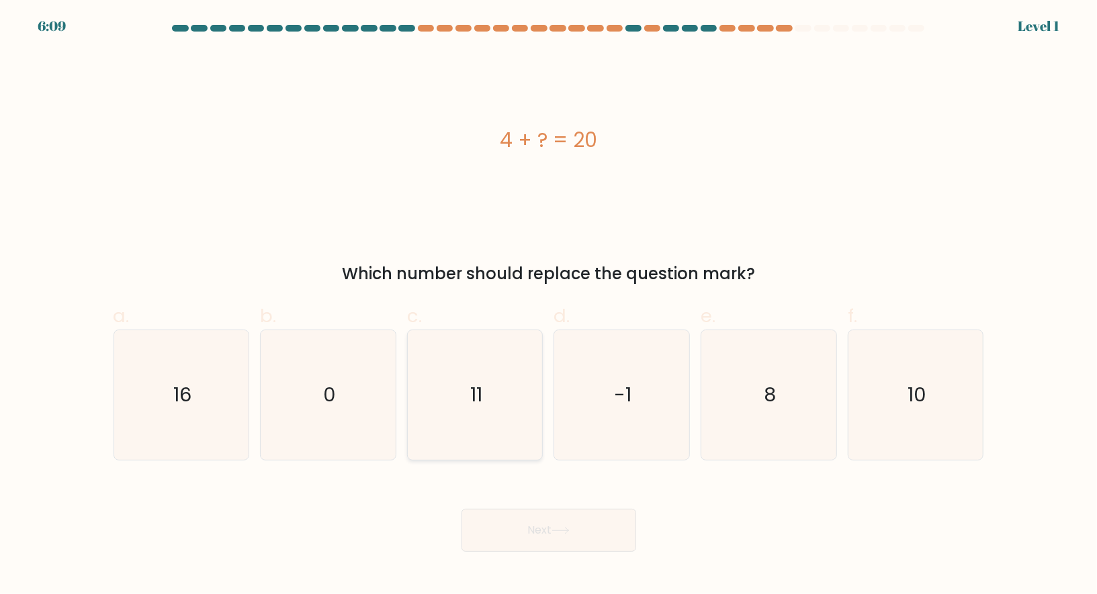
click at [514, 402] on icon "11" at bounding box center [475, 395] width 130 height 130
click at [549, 306] on input "c. 11" at bounding box center [549, 301] width 1 height 9
radio input "true"
click at [524, 522] on button "Next" at bounding box center [548, 530] width 175 height 43
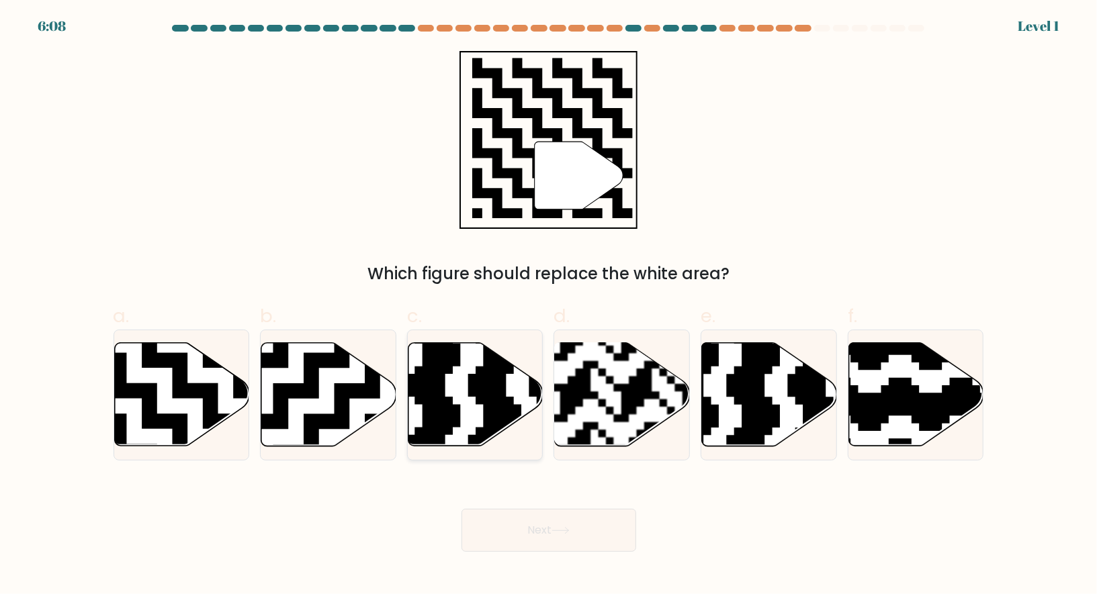
click at [506, 389] on icon at bounding box center [430, 450] width 244 height 244
click at [549, 306] on input "c." at bounding box center [549, 301] width 1 height 9
radio input "true"
click at [535, 532] on button "Next" at bounding box center [548, 530] width 175 height 43
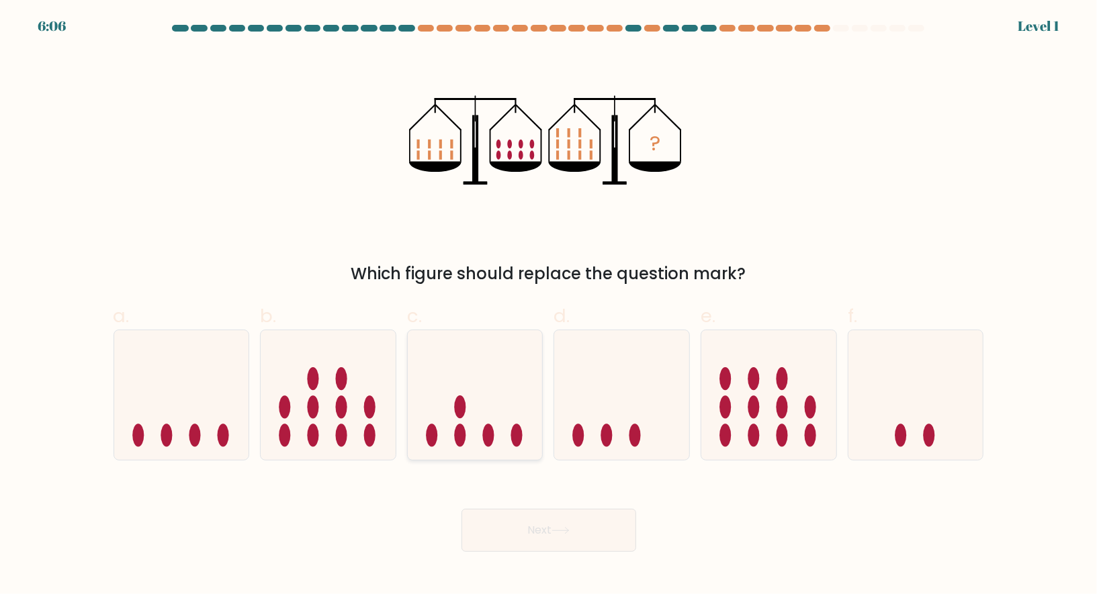
click at [520, 442] on ellipse at bounding box center [516, 435] width 11 height 23
click at [549, 306] on input "c." at bounding box center [549, 301] width 1 height 9
radio input "true"
click at [544, 524] on button "Next" at bounding box center [548, 530] width 175 height 43
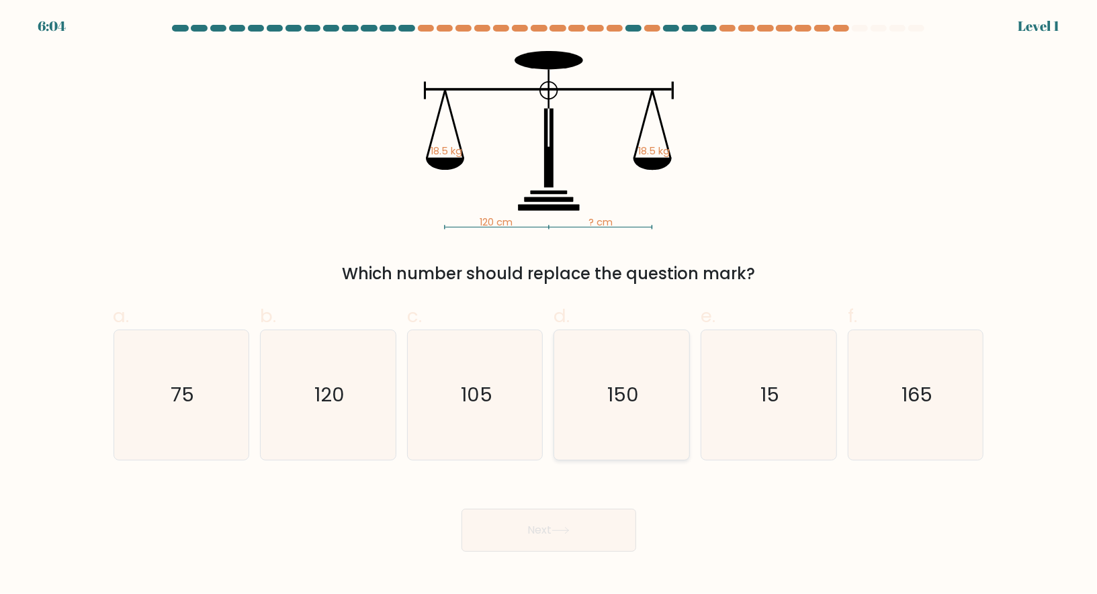
click at [586, 404] on icon "150" at bounding box center [622, 395] width 130 height 130
click at [549, 306] on input "d. 150" at bounding box center [549, 301] width 1 height 9
radio input "true"
click at [567, 541] on button "Next" at bounding box center [548, 530] width 175 height 43
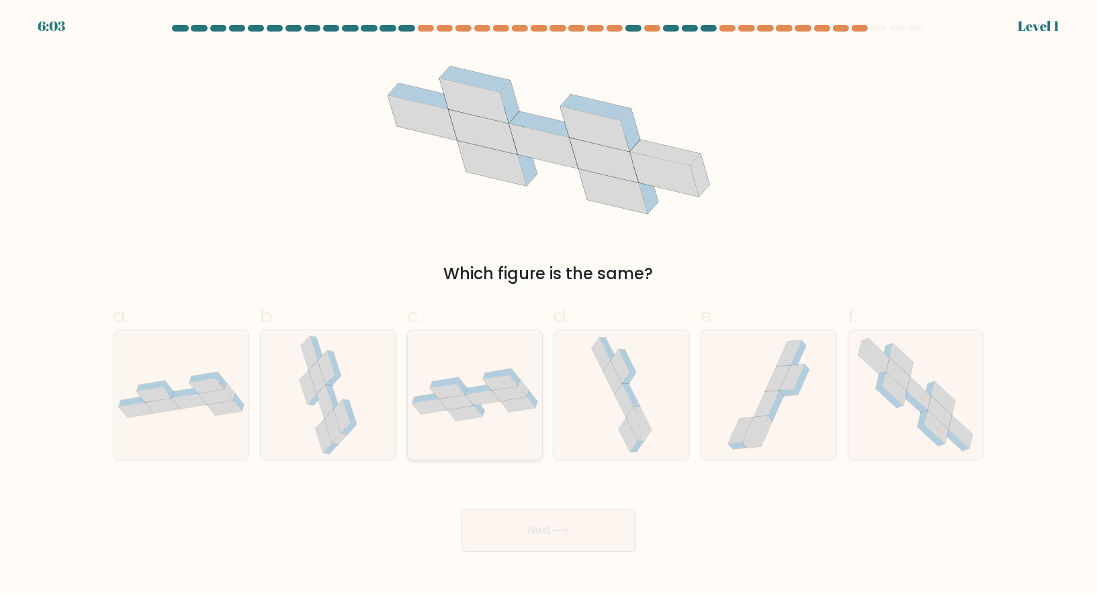
click at [528, 424] on div at bounding box center [475, 395] width 136 height 131
click at [549, 306] on input "c." at bounding box center [549, 301] width 1 height 9
radio input "true"
click at [557, 535] on button "Next" at bounding box center [548, 530] width 175 height 43
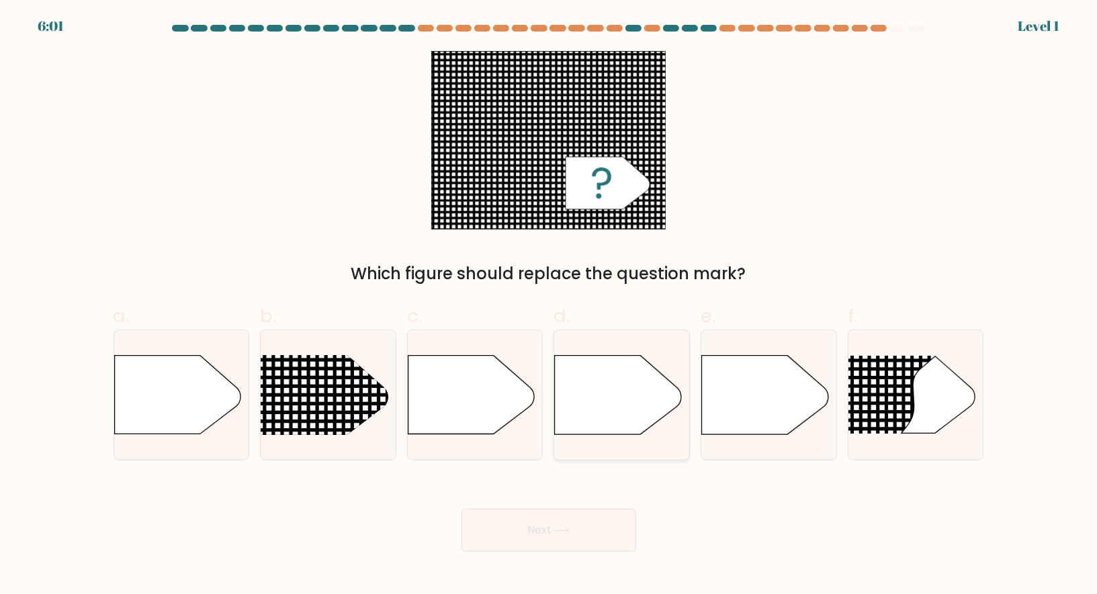
click at [609, 430] on icon at bounding box center [618, 395] width 126 height 79
click at [549, 306] on input "d." at bounding box center [549, 301] width 1 height 9
radio input "true"
click at [560, 541] on button "Next" at bounding box center [548, 530] width 175 height 43
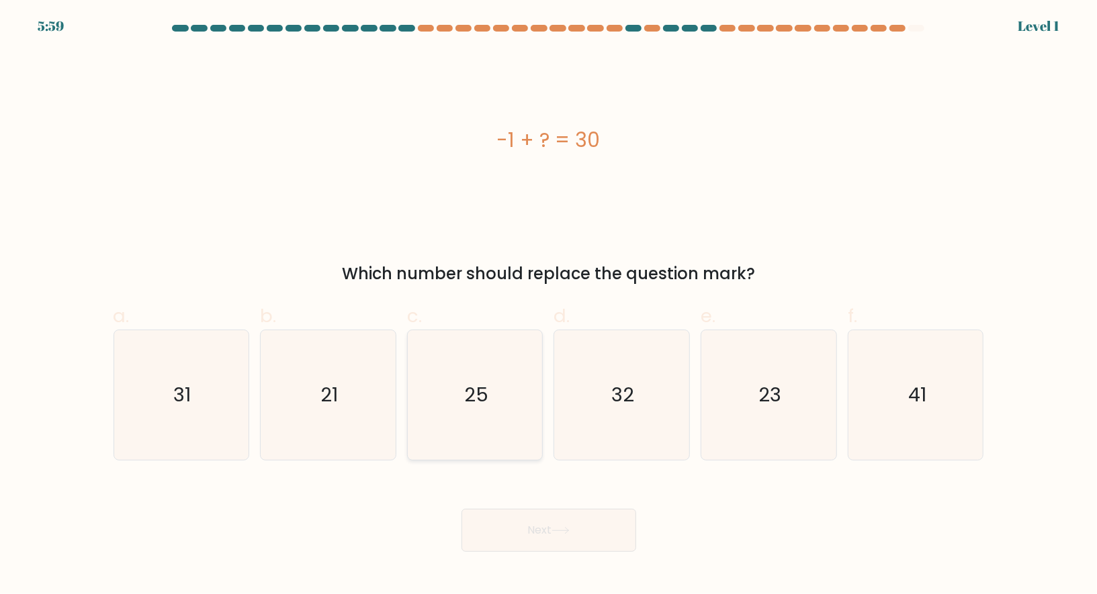
click at [535, 417] on icon "25" at bounding box center [475, 395] width 130 height 130
click at [549, 306] on input "c. 25" at bounding box center [549, 301] width 1 height 9
radio input "true"
click at [555, 537] on button "Next" at bounding box center [548, 530] width 175 height 43
